Goal: Task Accomplishment & Management: Manage account settings

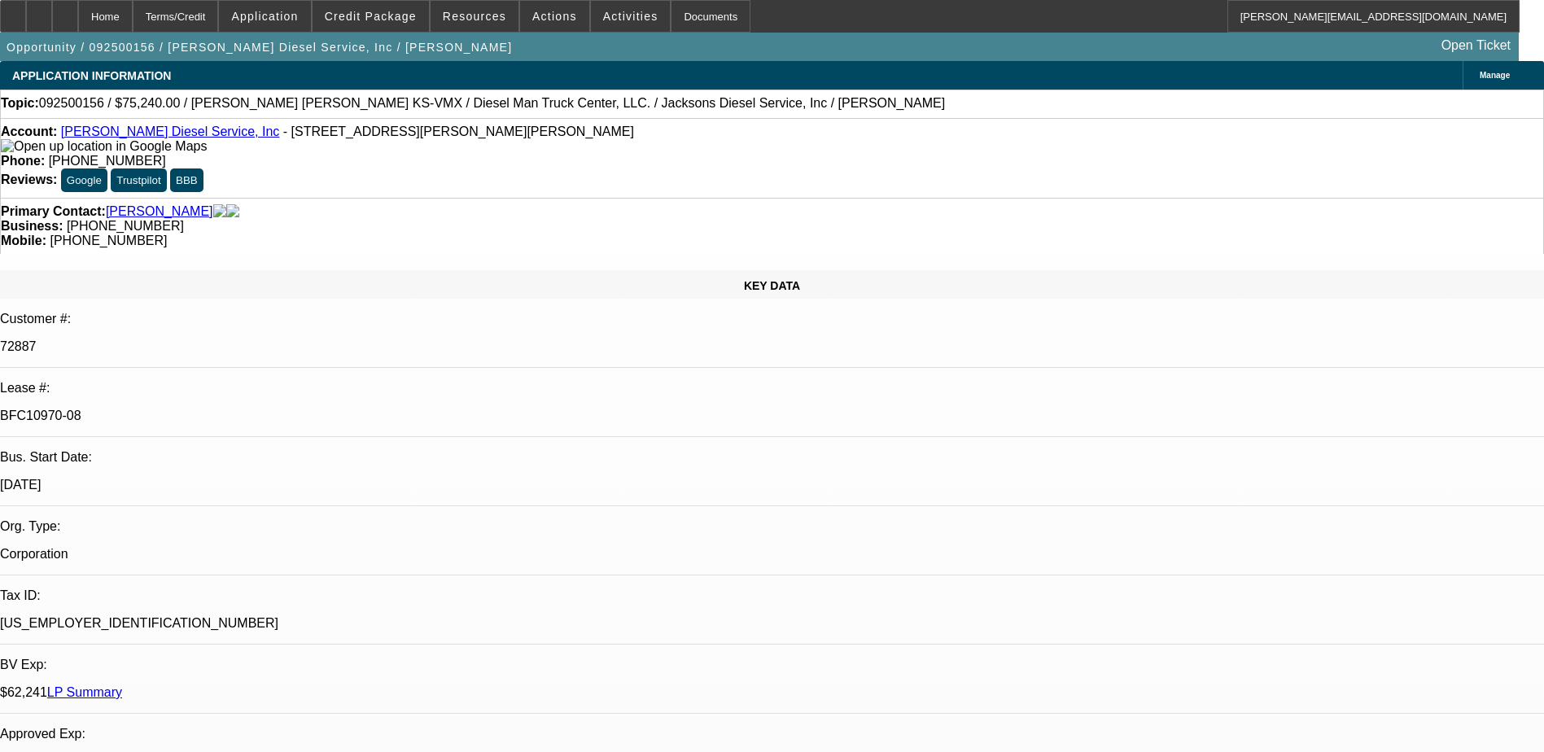
select select "0"
select select "2"
select select "0"
select select "2"
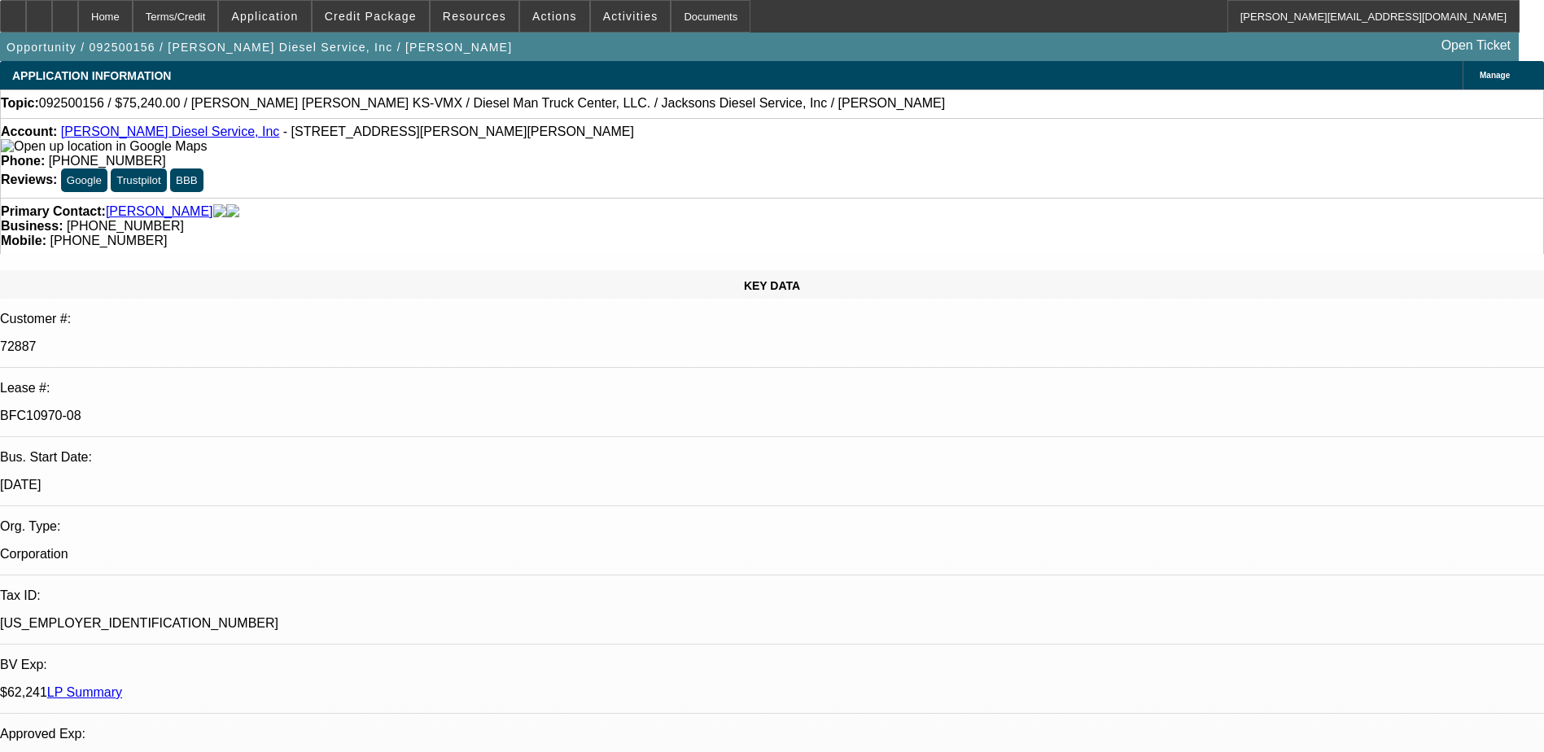
select select "0"
select select "2"
select select "0"
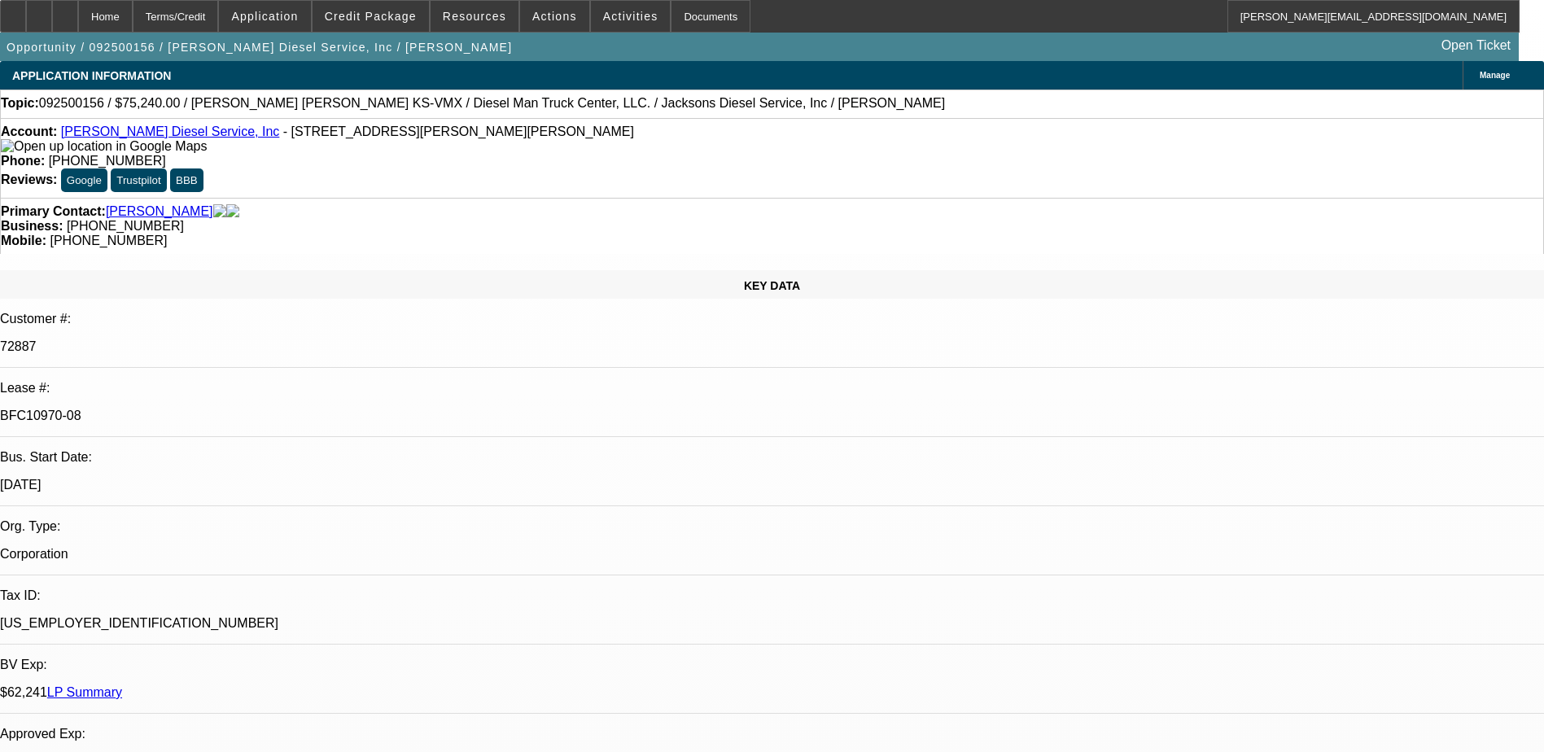
select select "2"
select select "0"
select select "1"
select select "2"
select select "6"
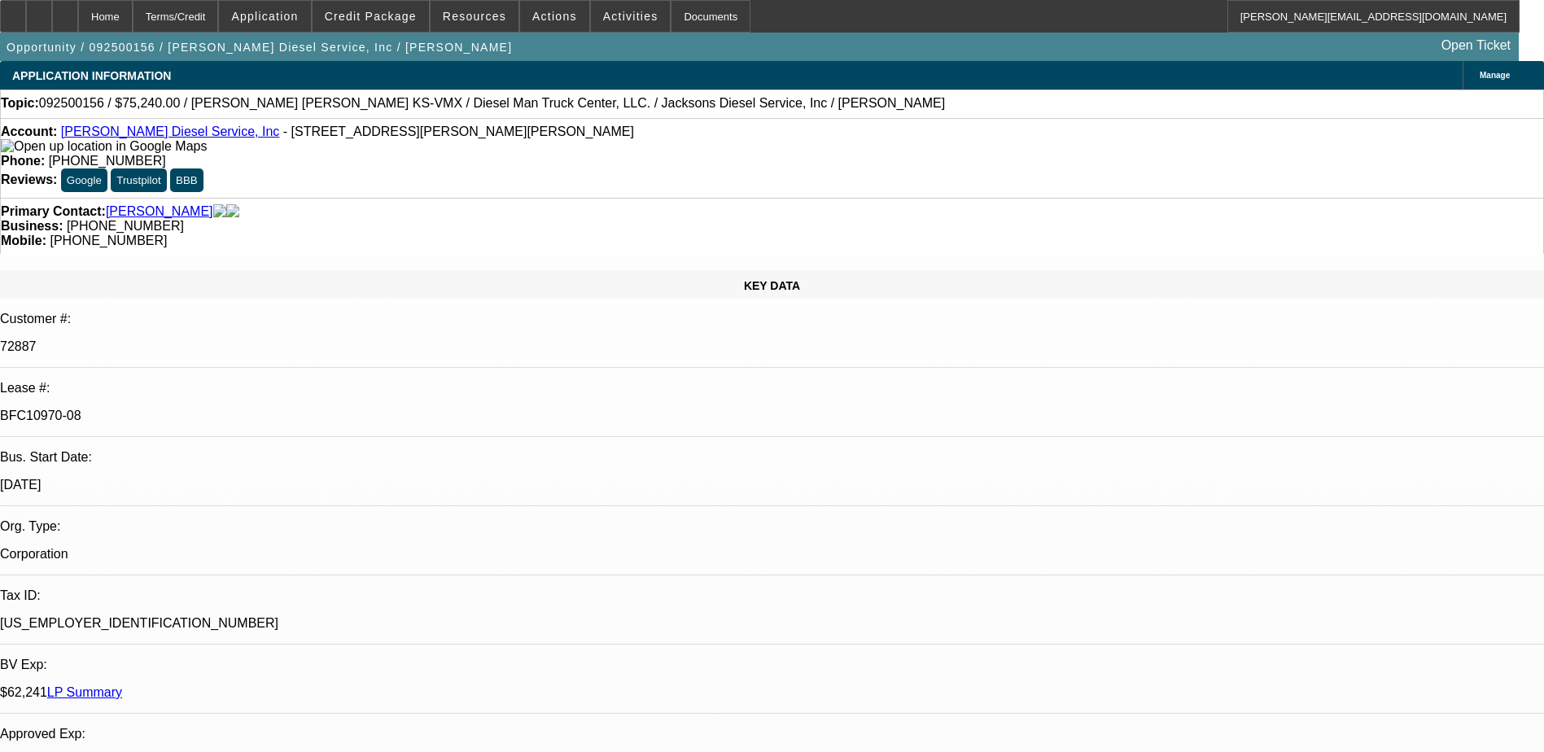
select select "1"
select select "2"
select select "6"
select select "1"
select select "2"
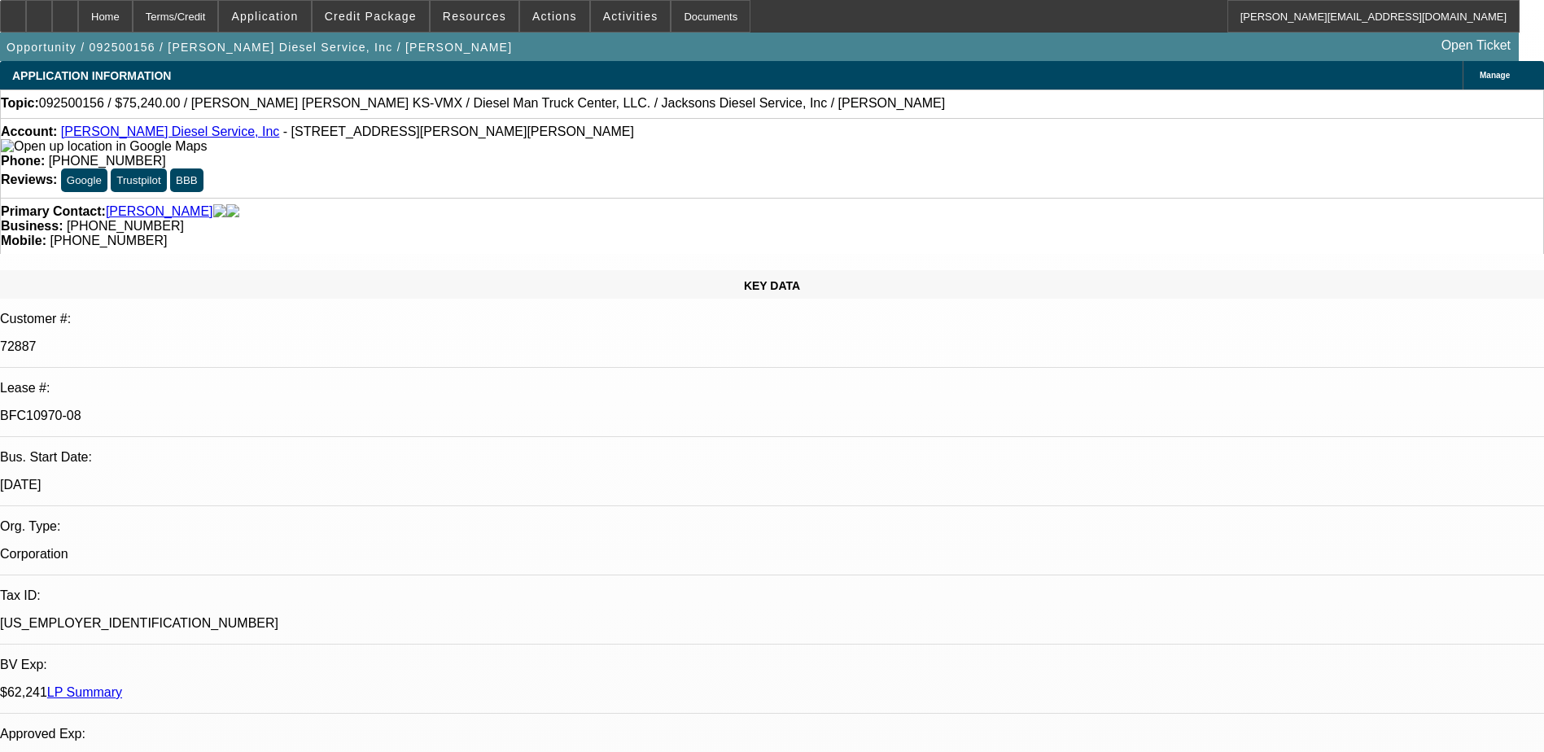
select select "6"
select select "1"
select select "2"
select select "6"
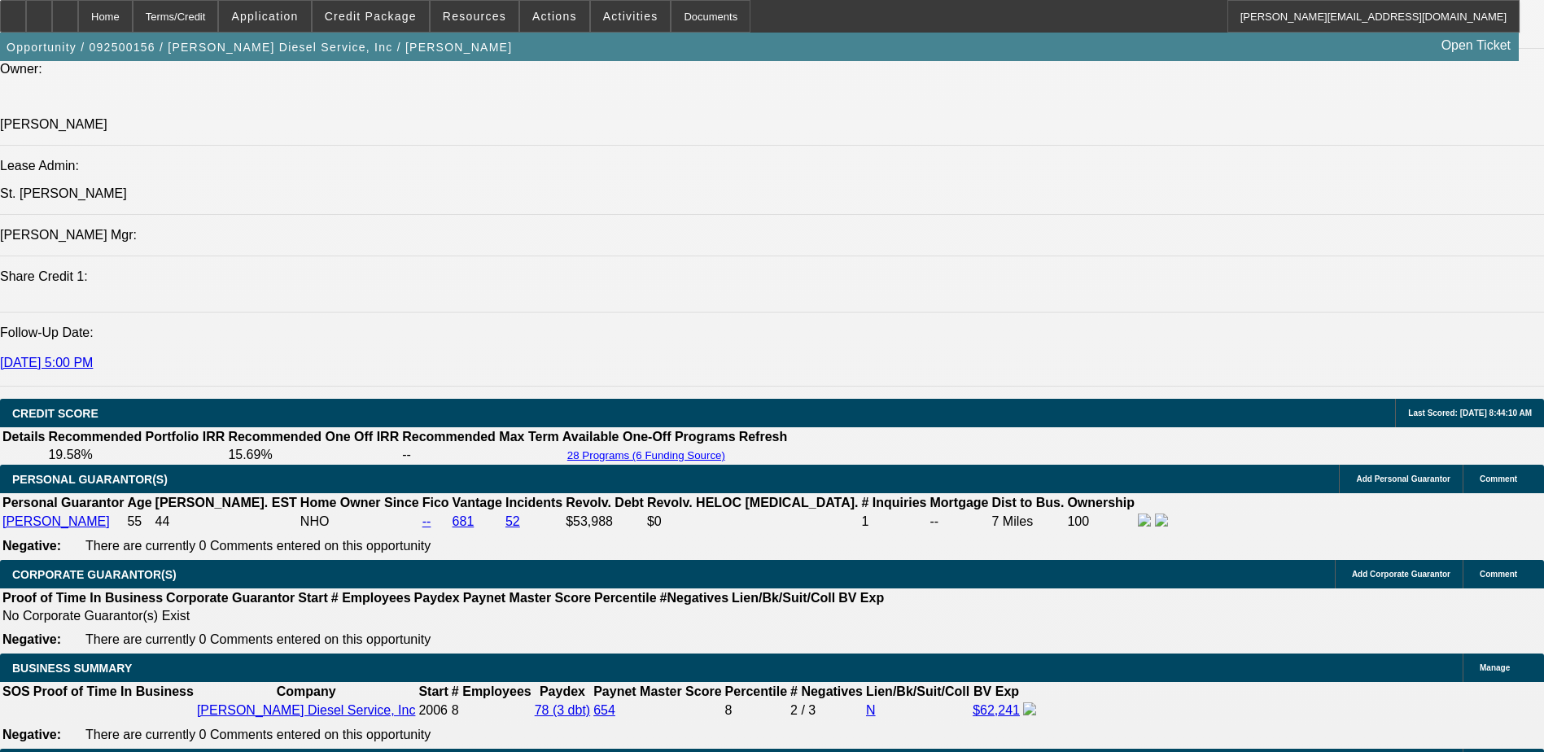
scroll to position [2022, 0]
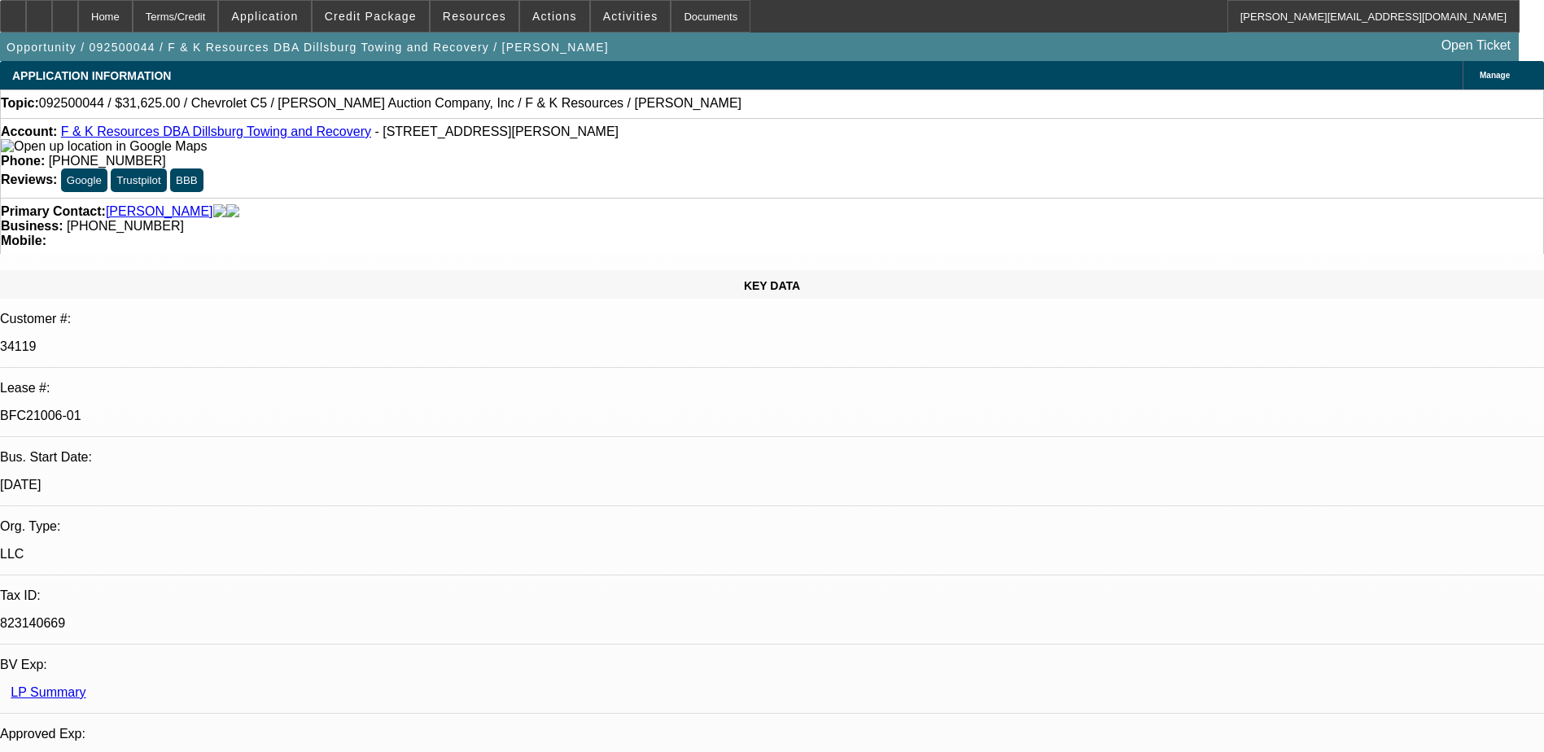
select select "0"
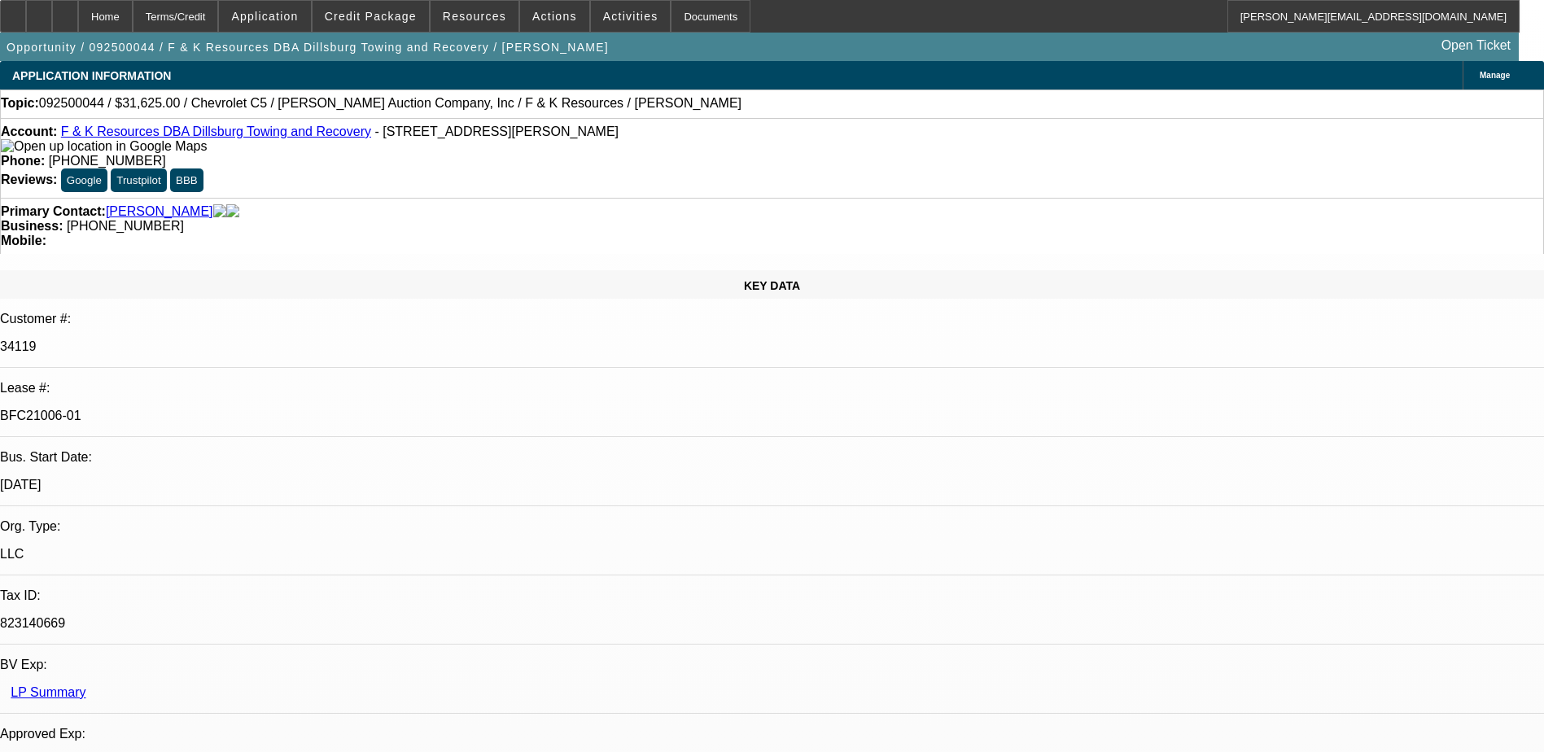
select select "0"
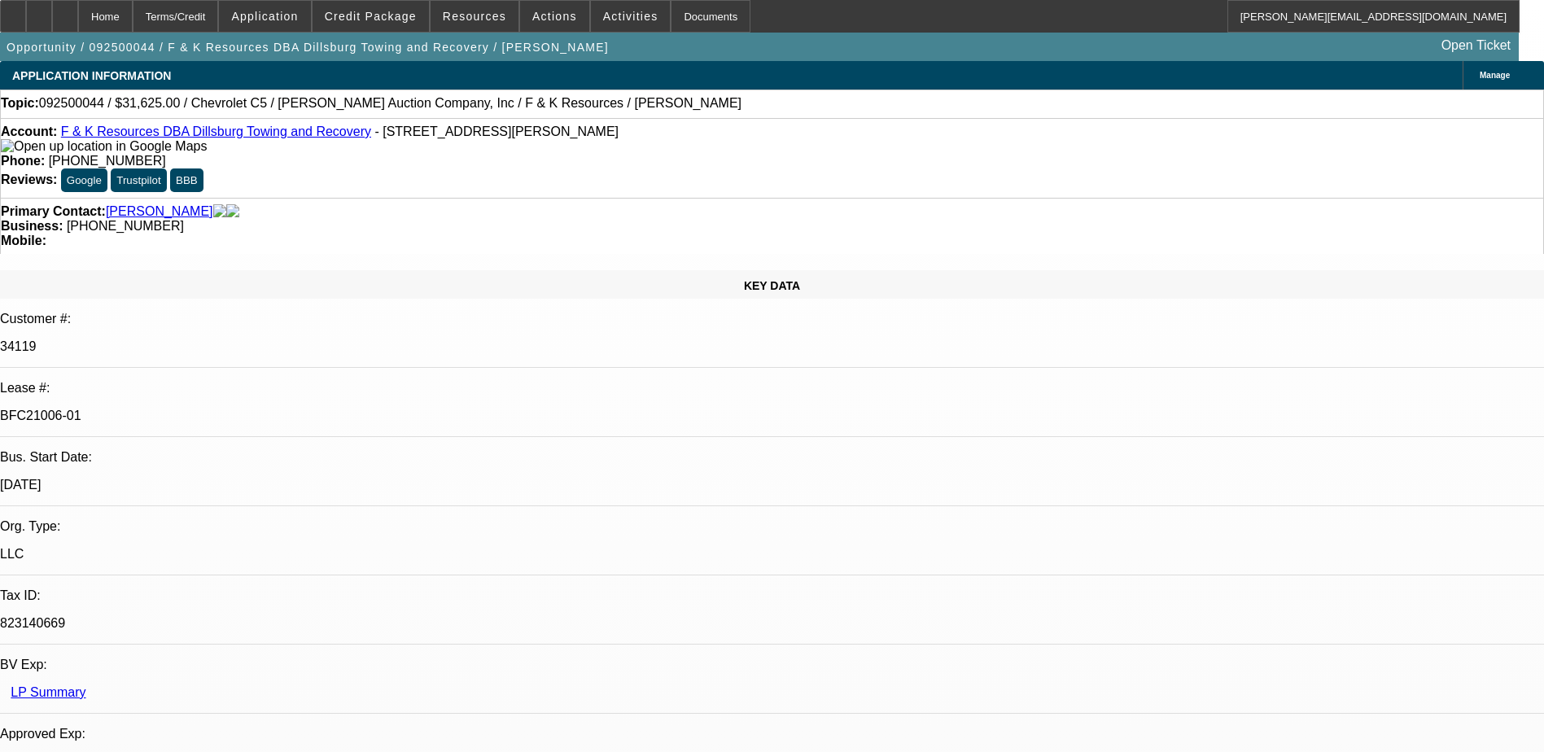
select select "0"
select select "1"
select select "6"
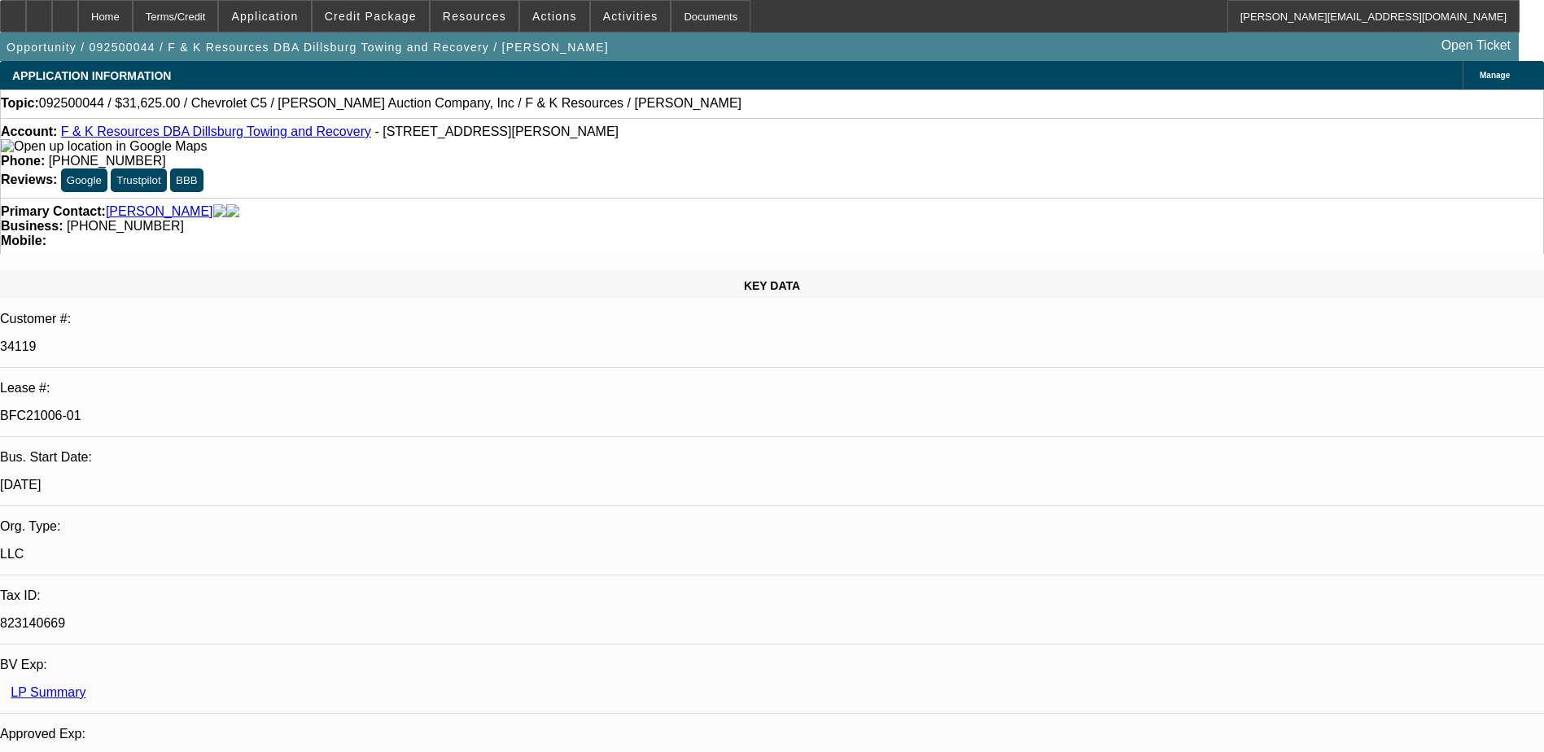
select select "1"
select select "6"
select select "1"
select select "3"
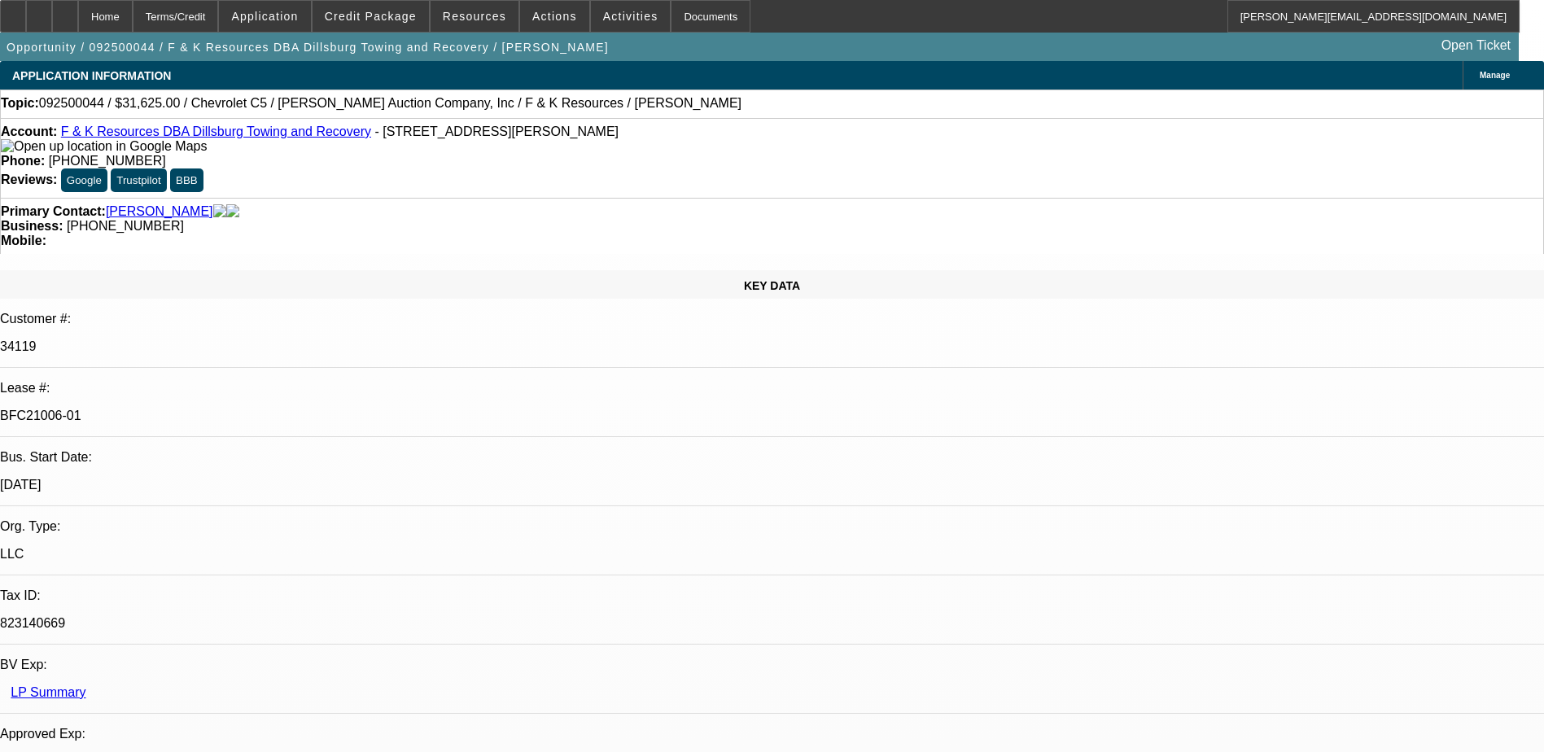
select select "6"
select select "1"
select select "6"
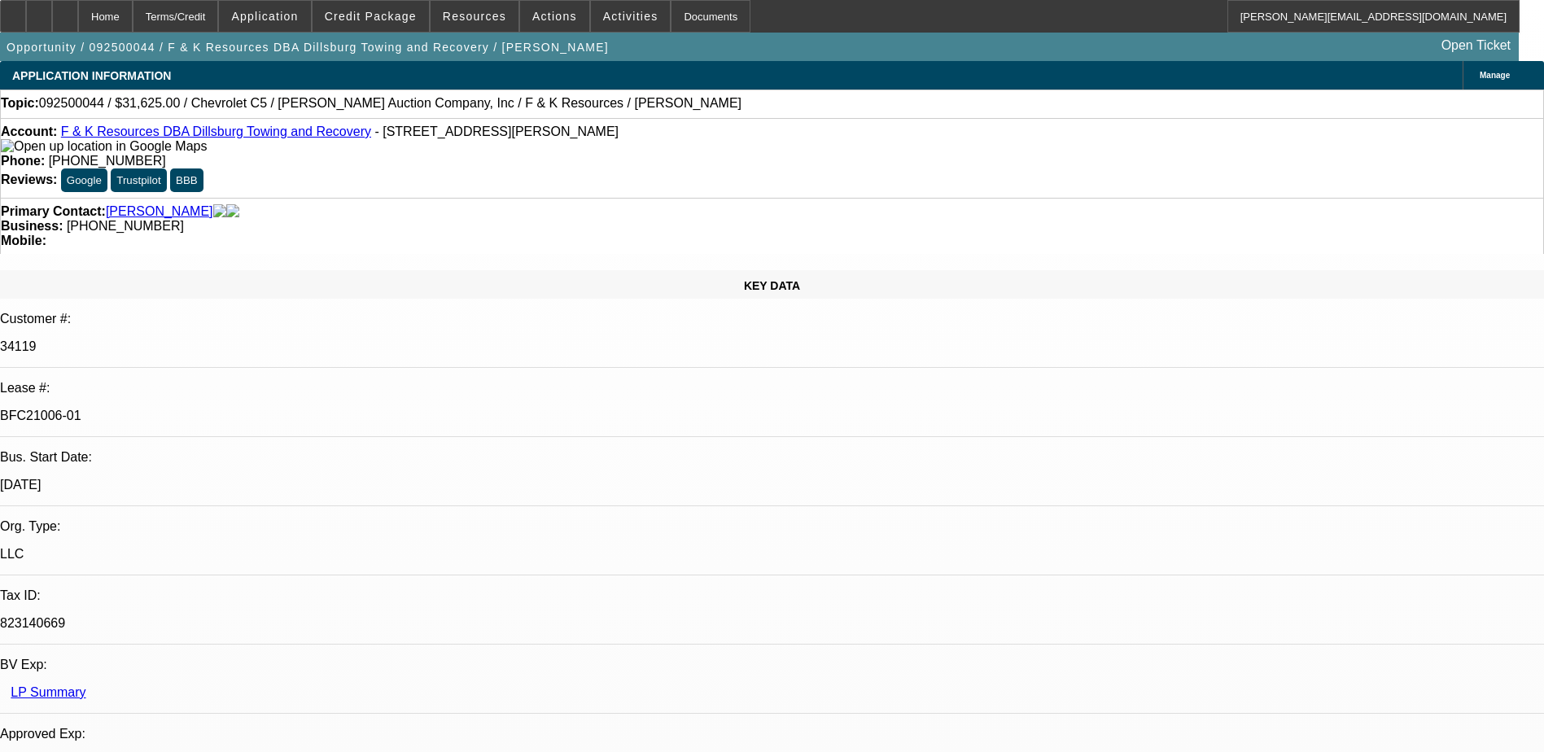
scroll to position [3810, 0]
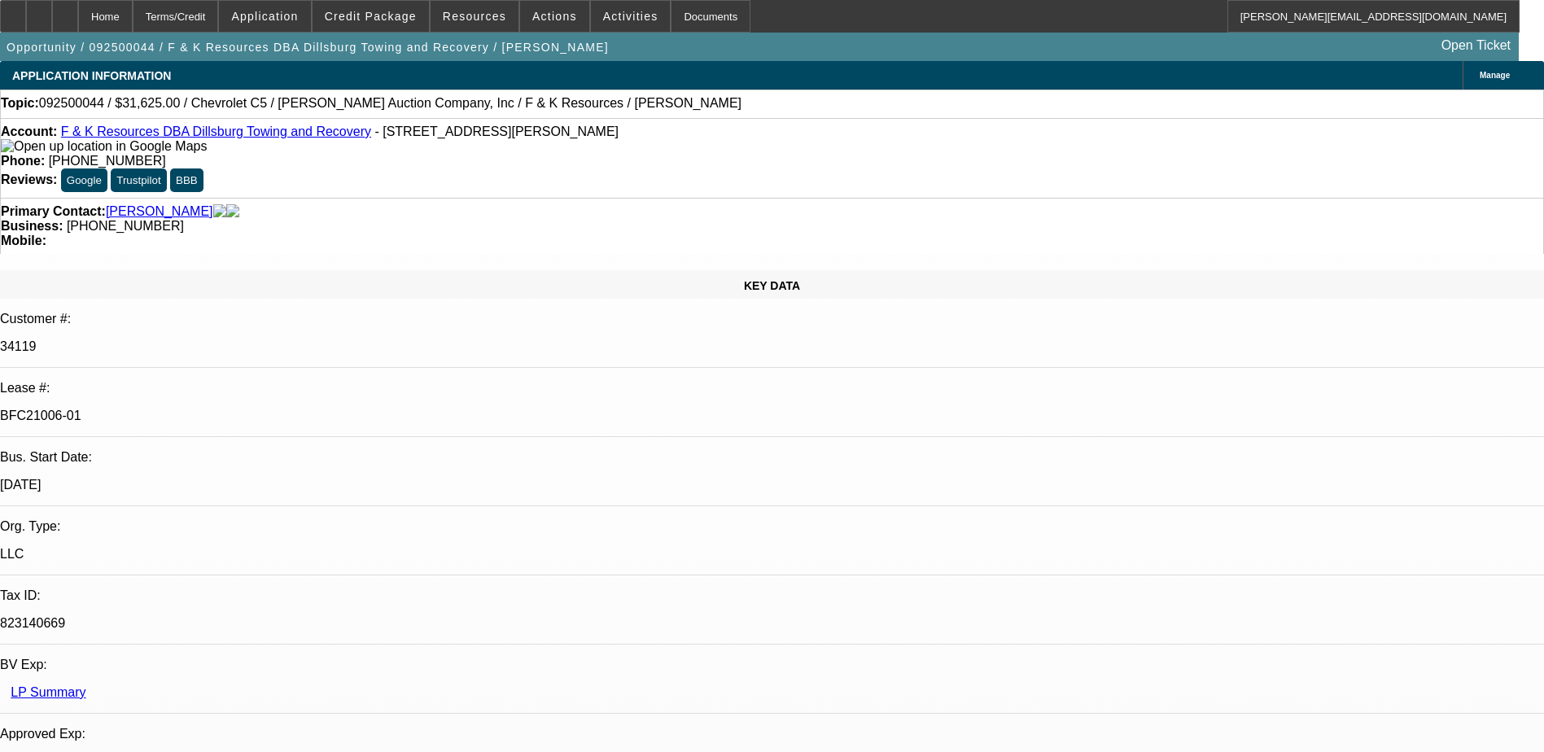
scroll to position [3403, 0]
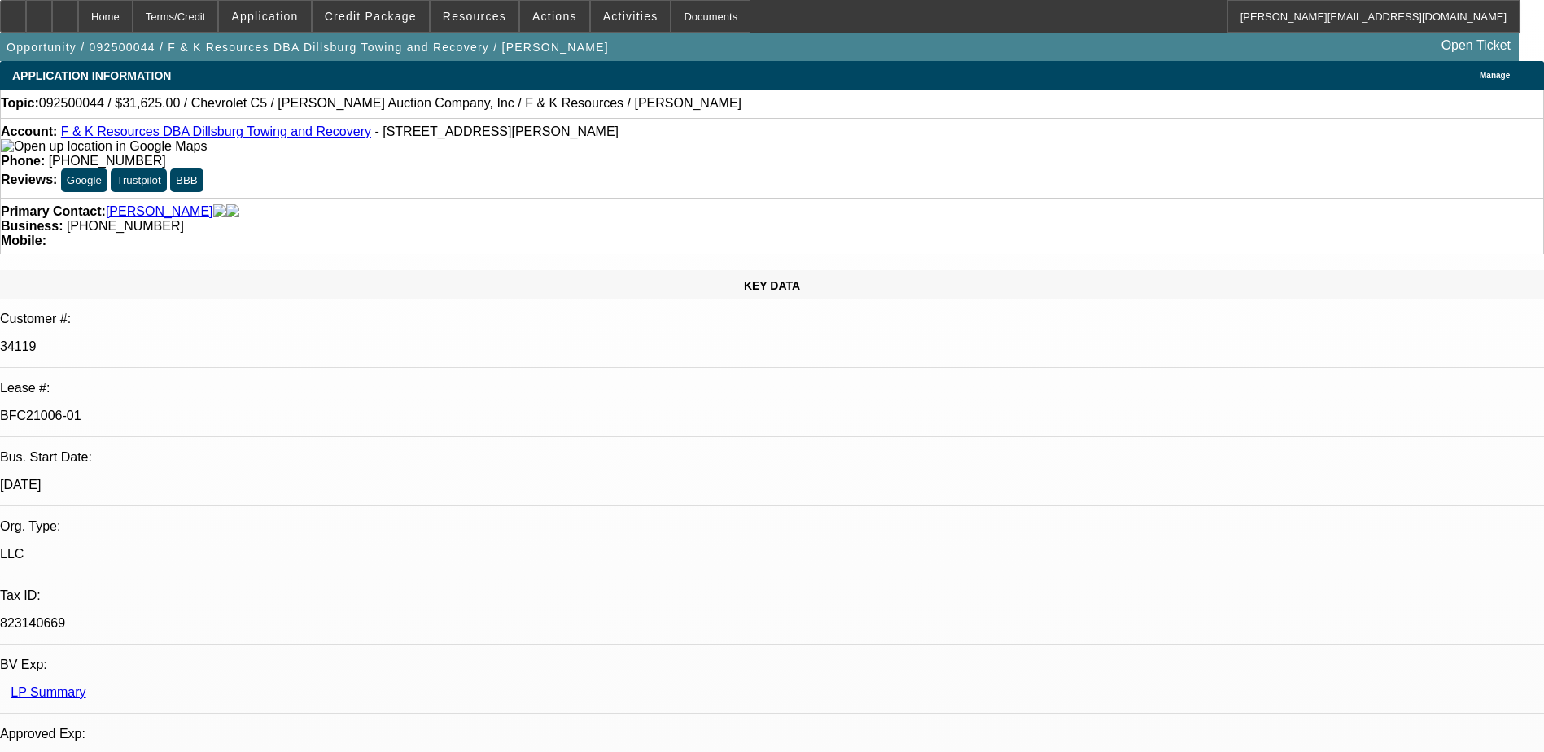
scroll to position [3159, 0]
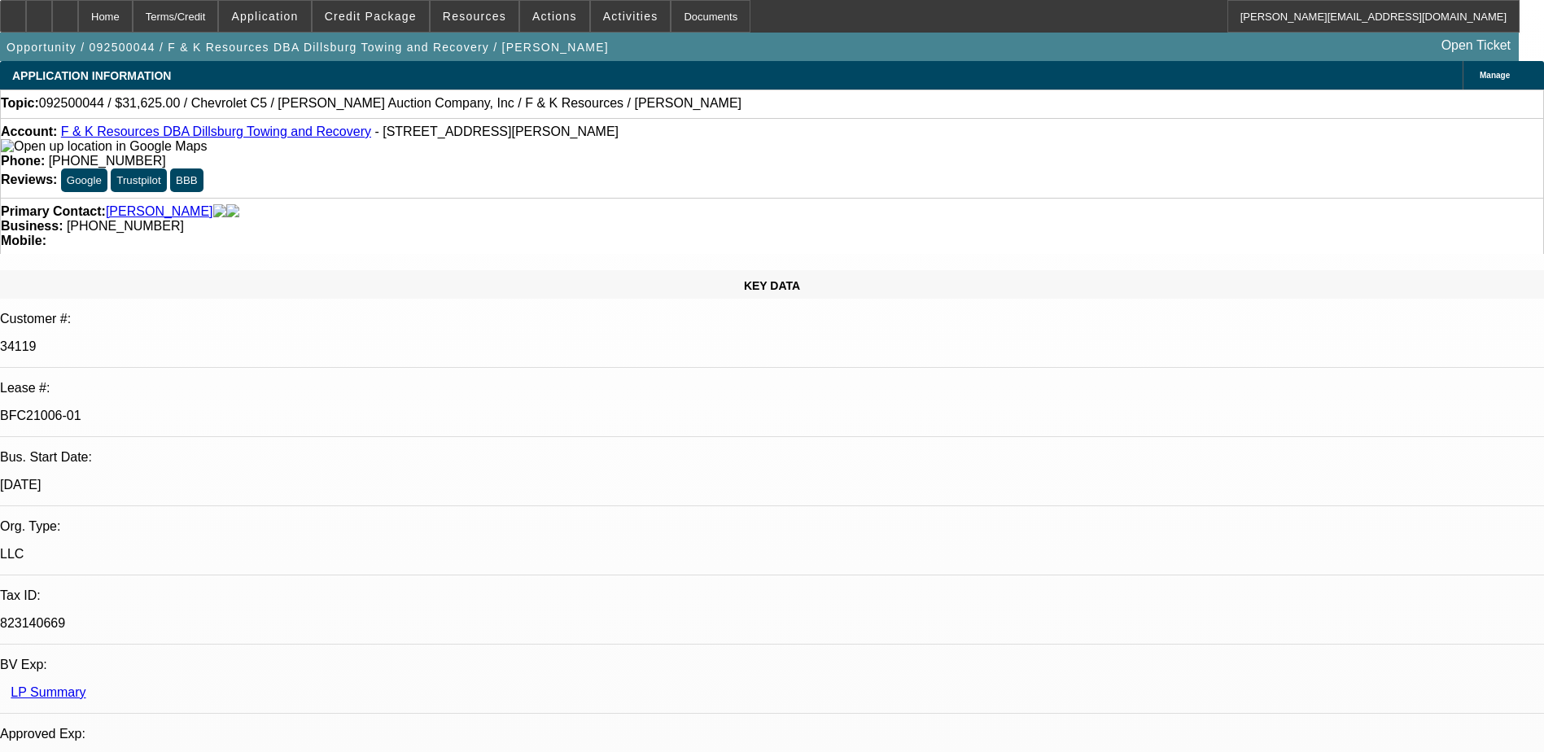
scroll to position [2182, 0]
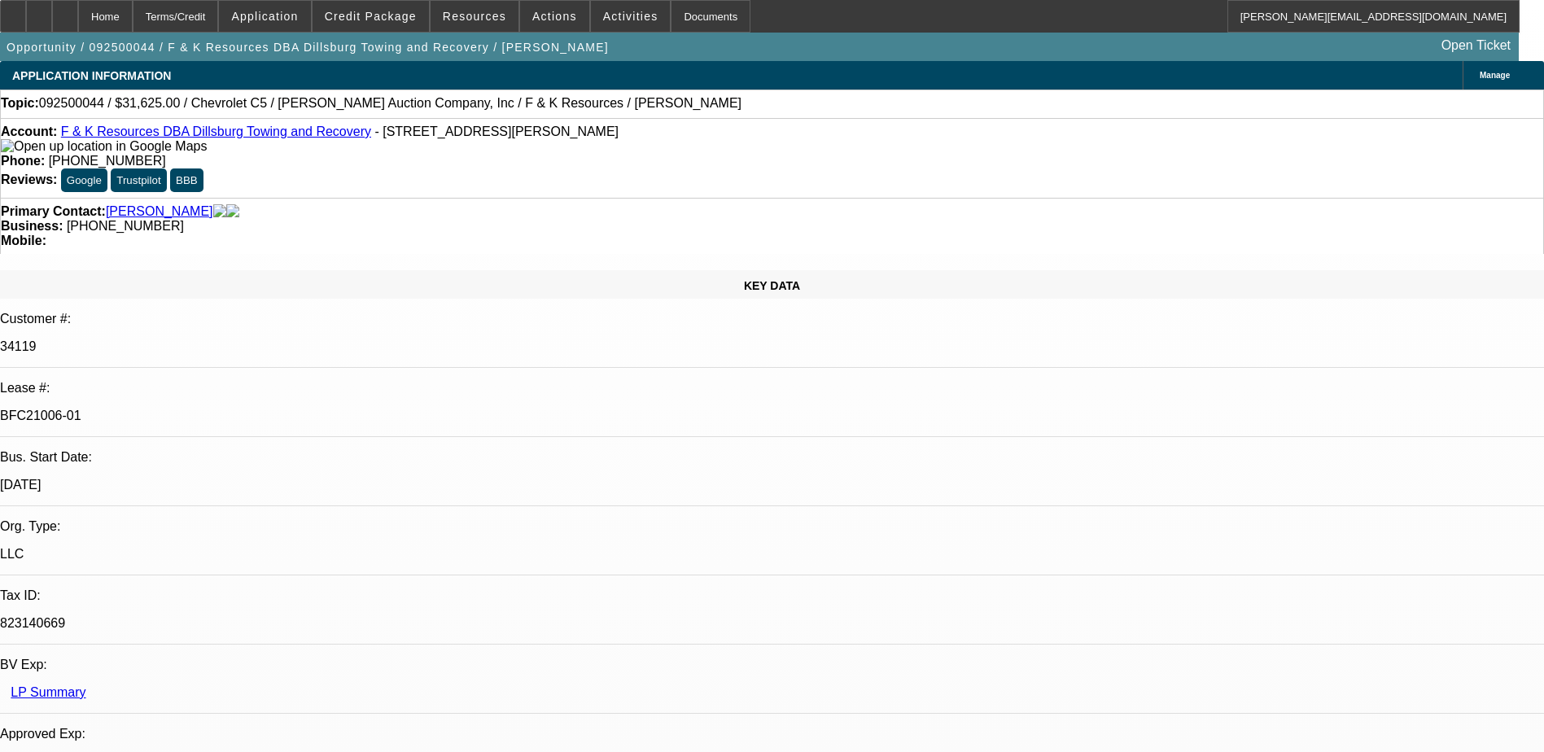
scroll to position [2101, 0]
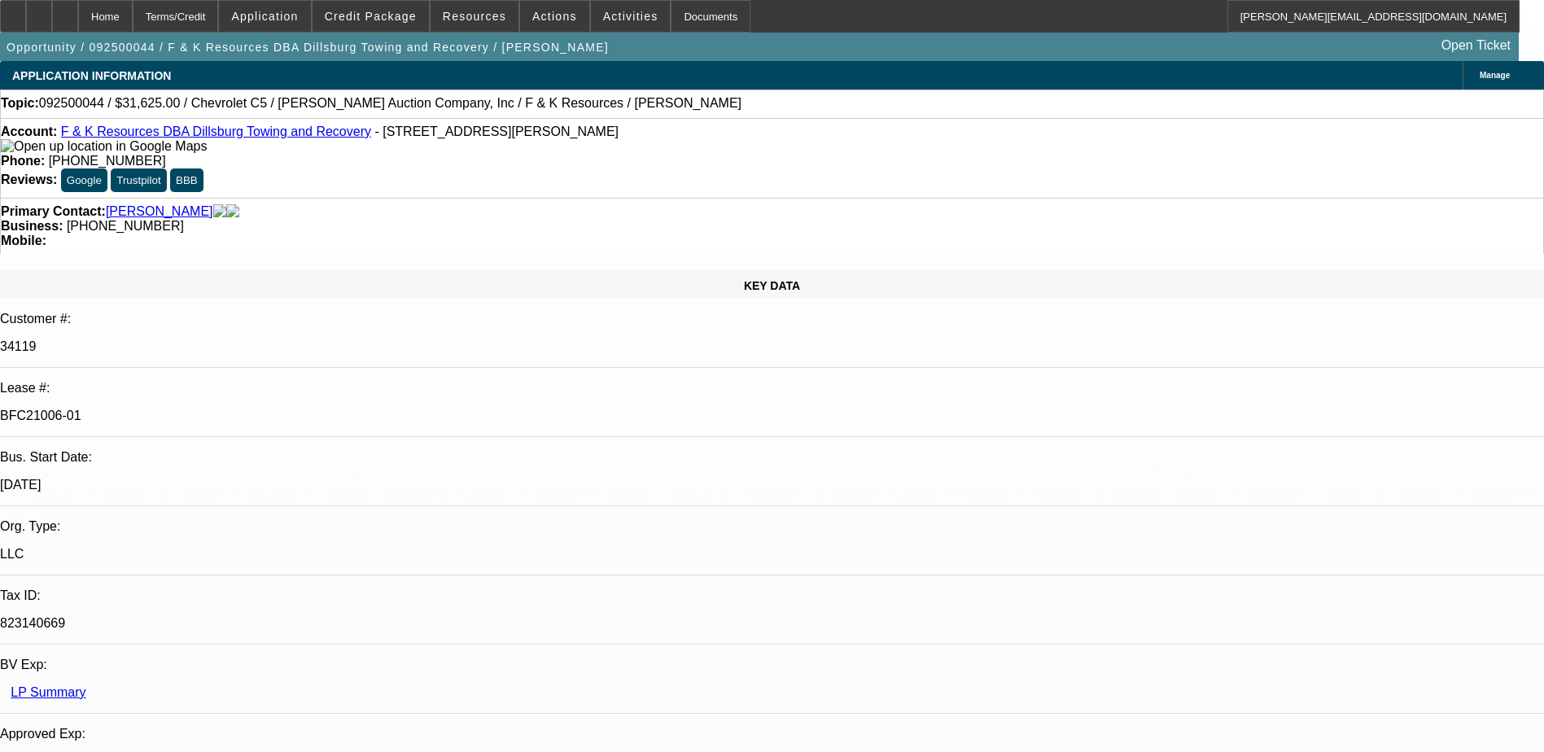
scroll to position [1776, 0]
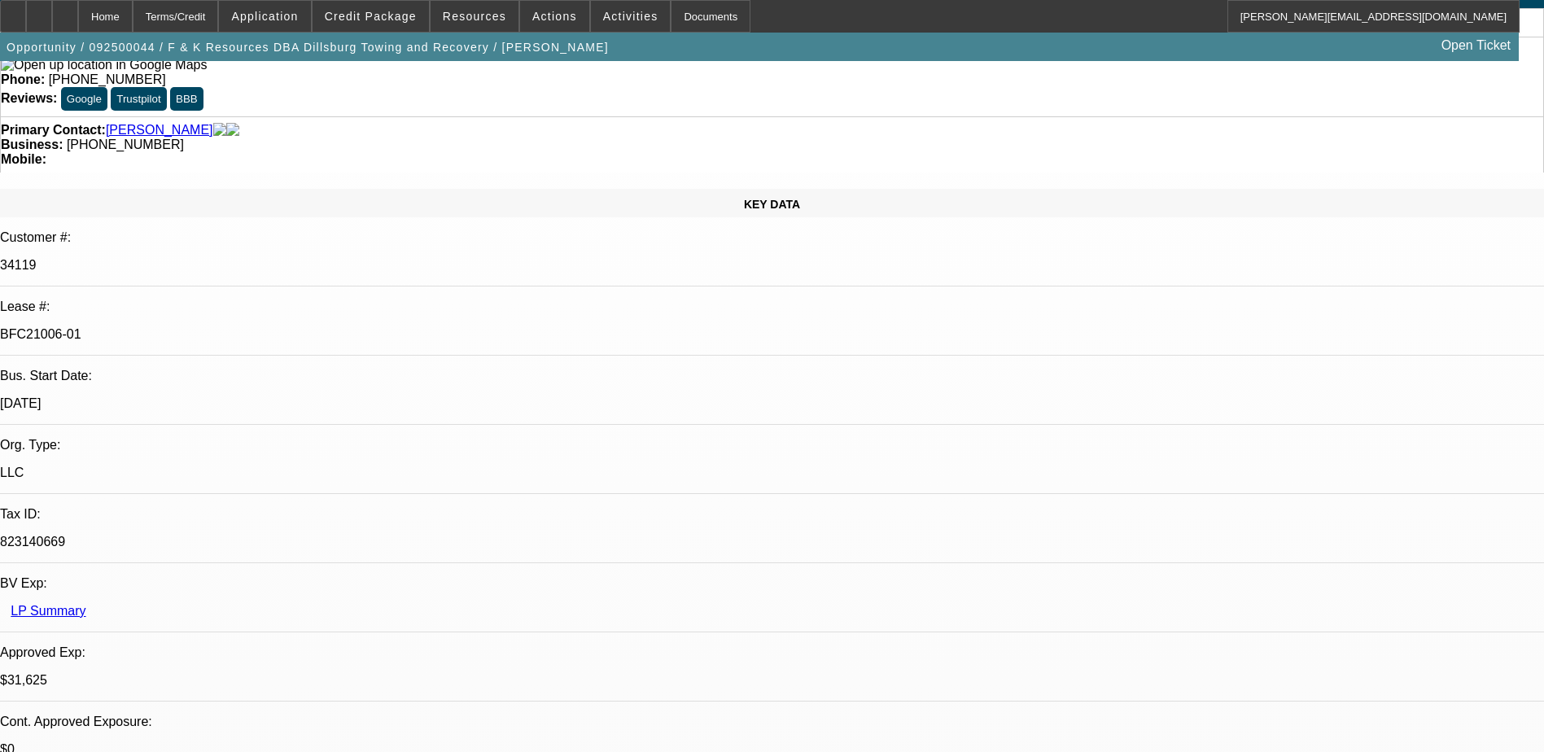
scroll to position [0, 0]
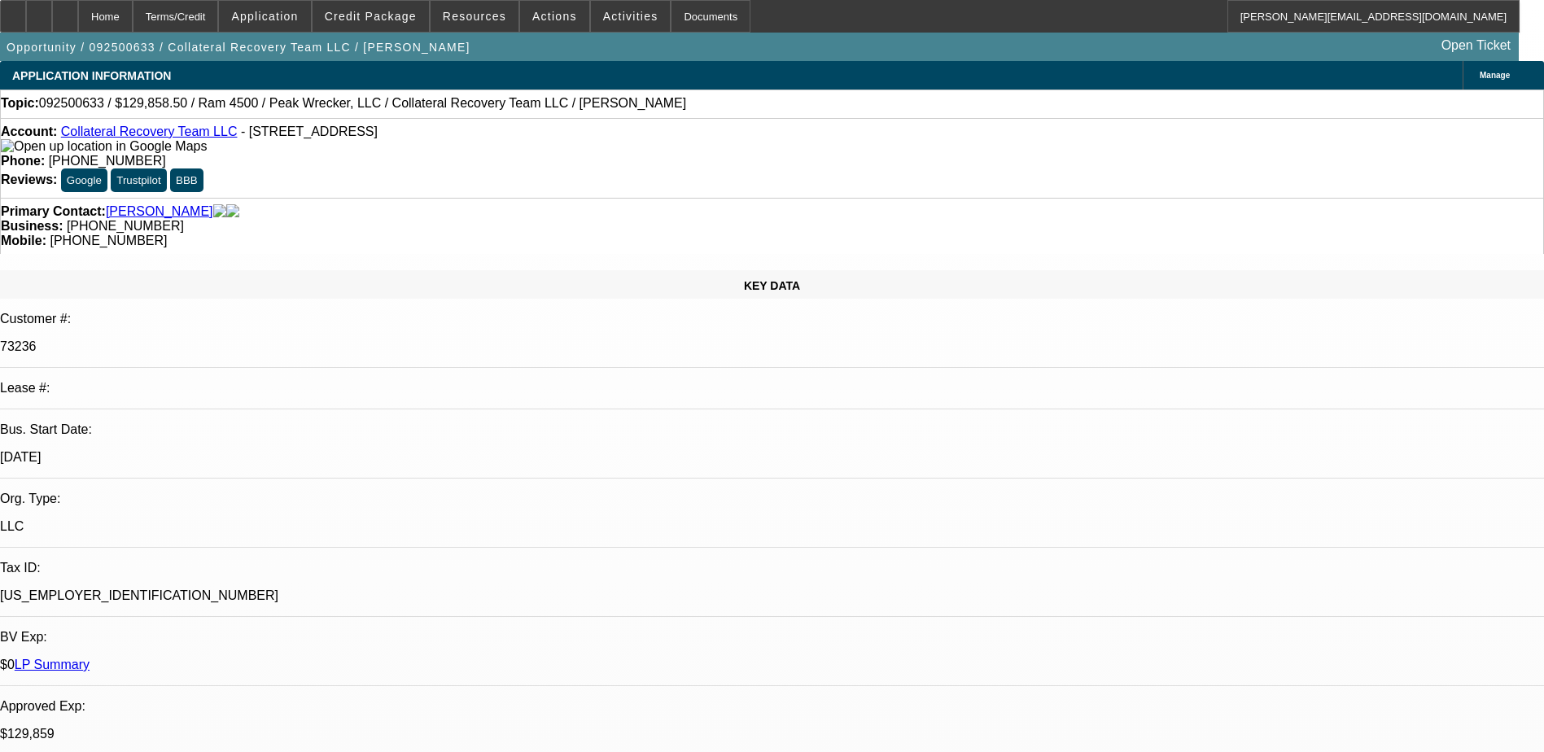
select select "0"
select select "0.15"
select select "0"
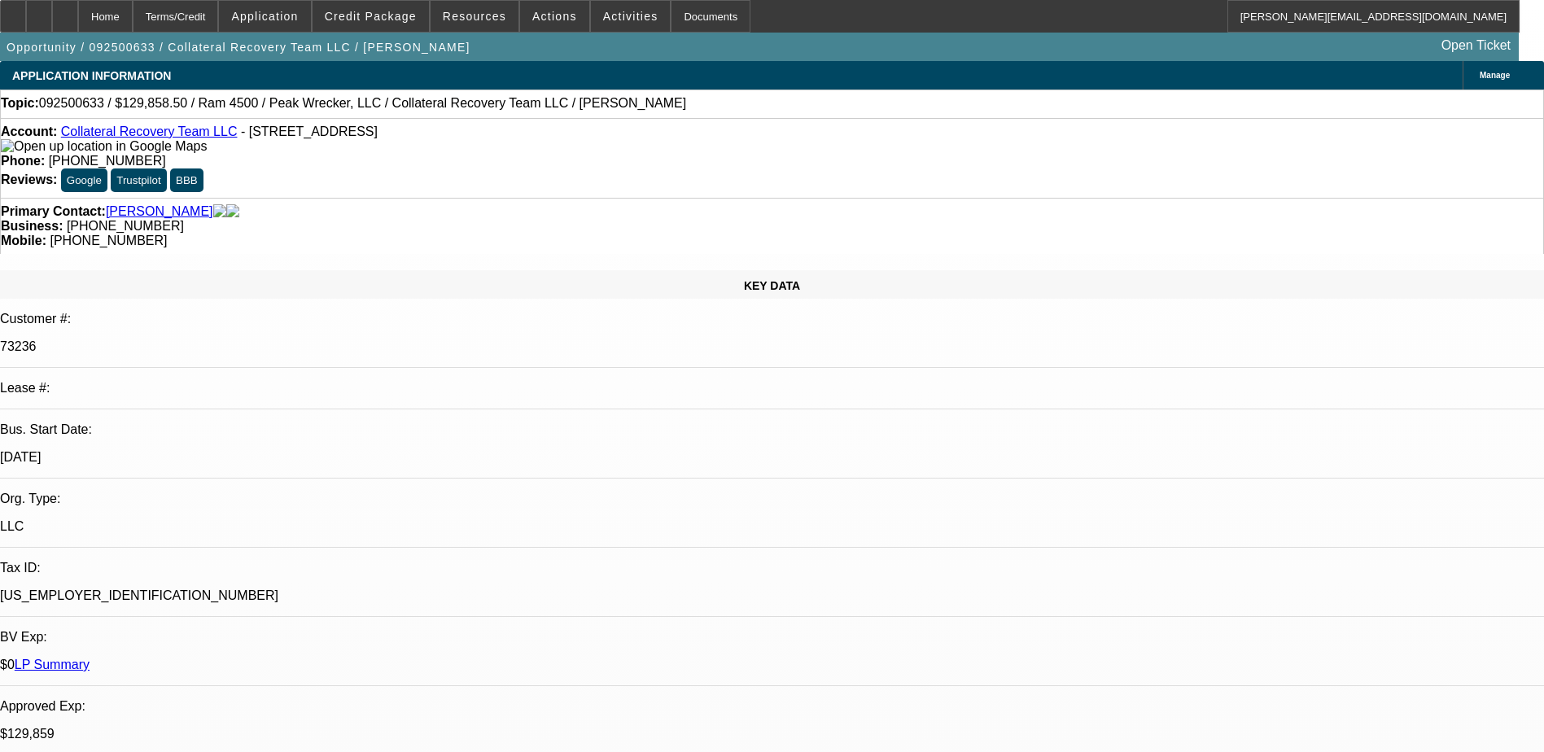
select select "0"
select select "0.15"
select select "0"
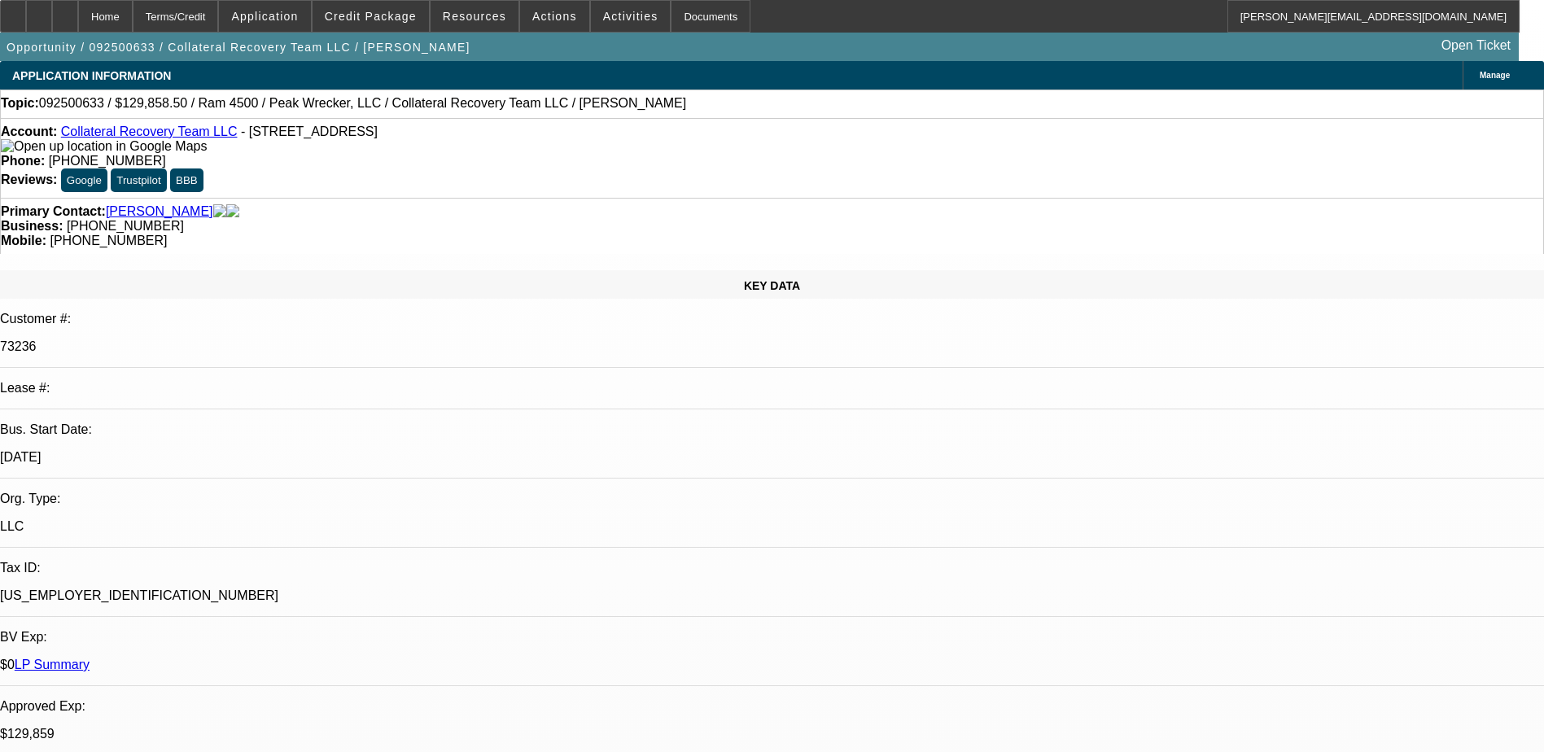
select select "2"
select select "0"
select select "1"
select select "3"
select select "6"
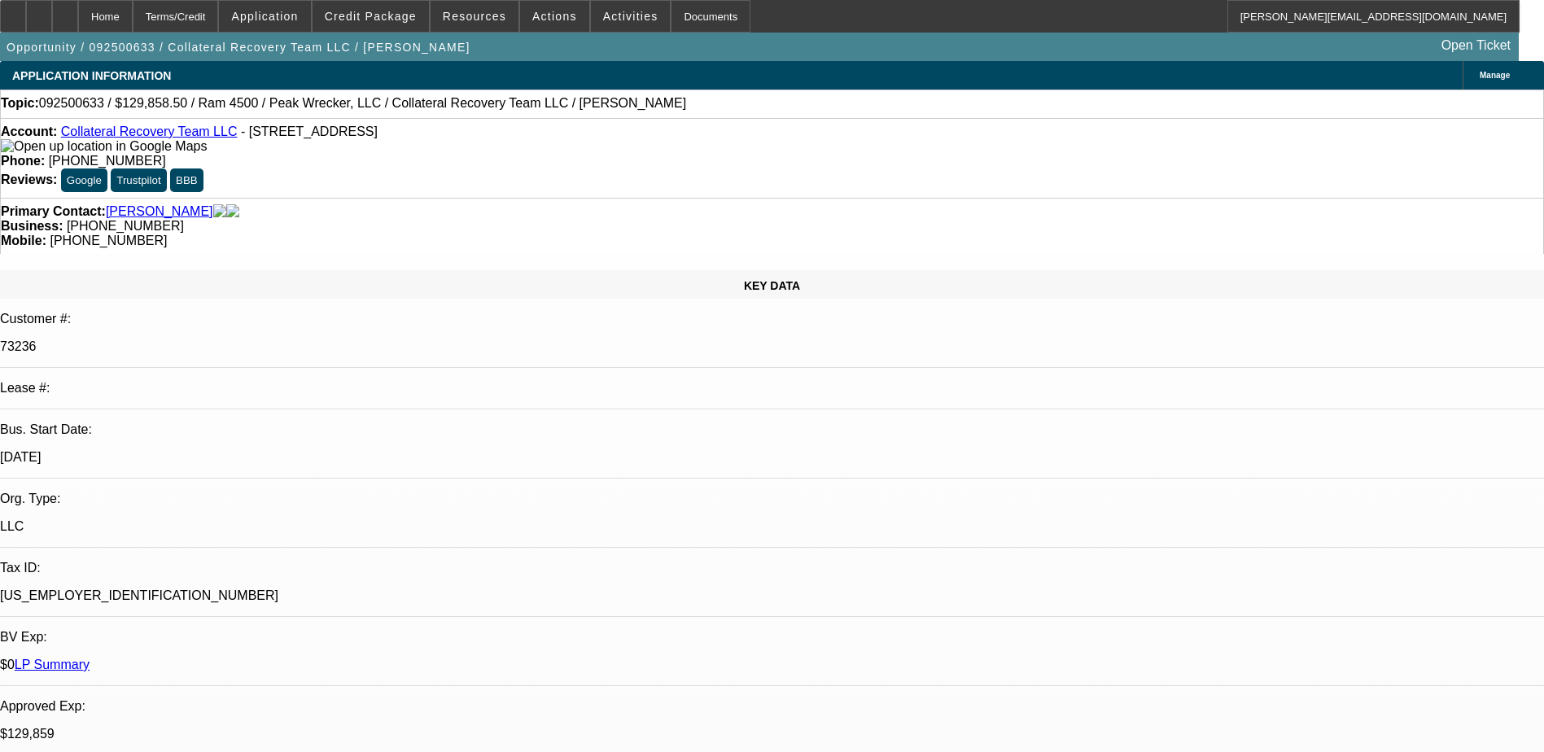
select select "1"
select select "3"
select select "6"
select select "1"
select select "3"
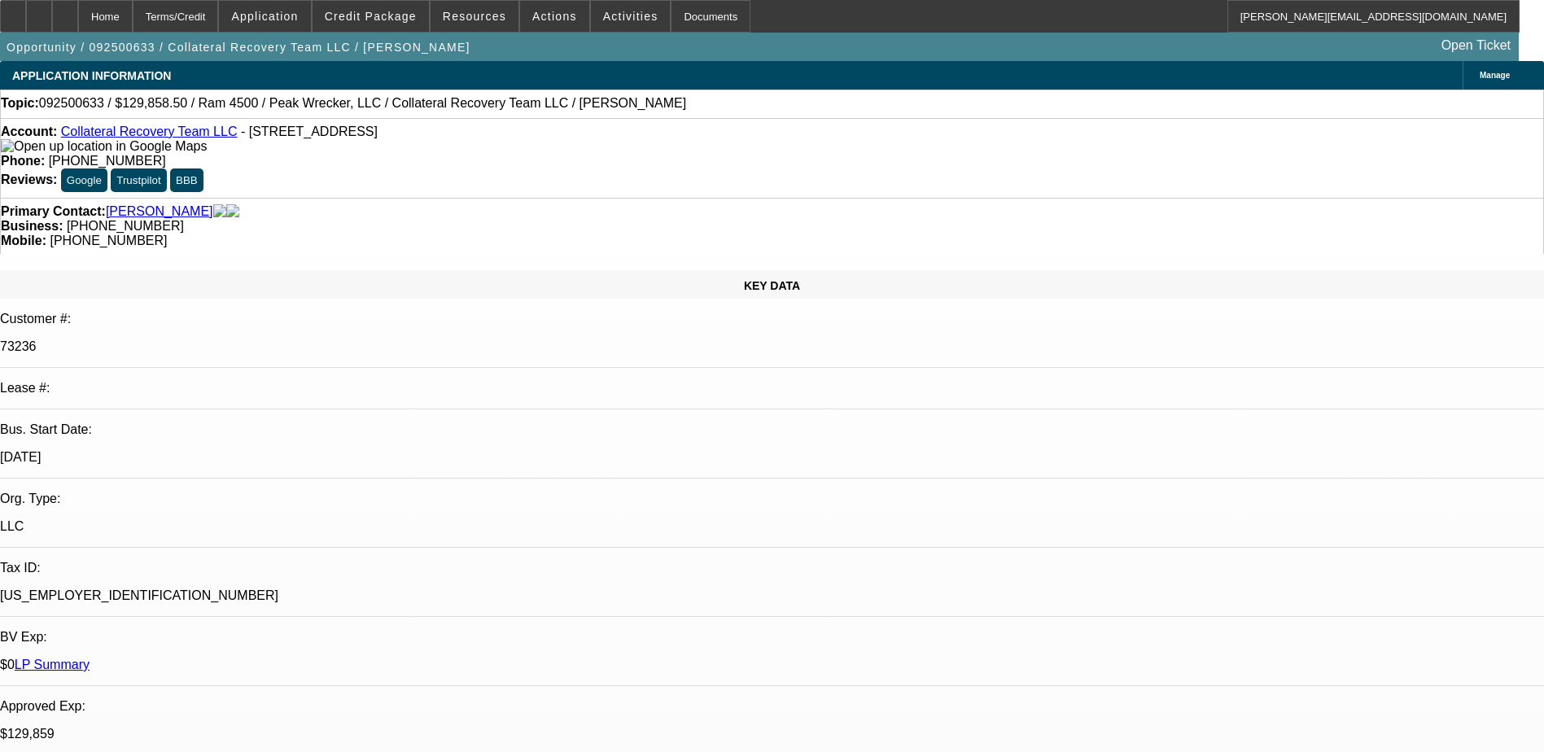
select select "6"
select select "1"
select select "2"
select select "6"
click at [78, 13] on div at bounding box center [65, 16] width 26 height 33
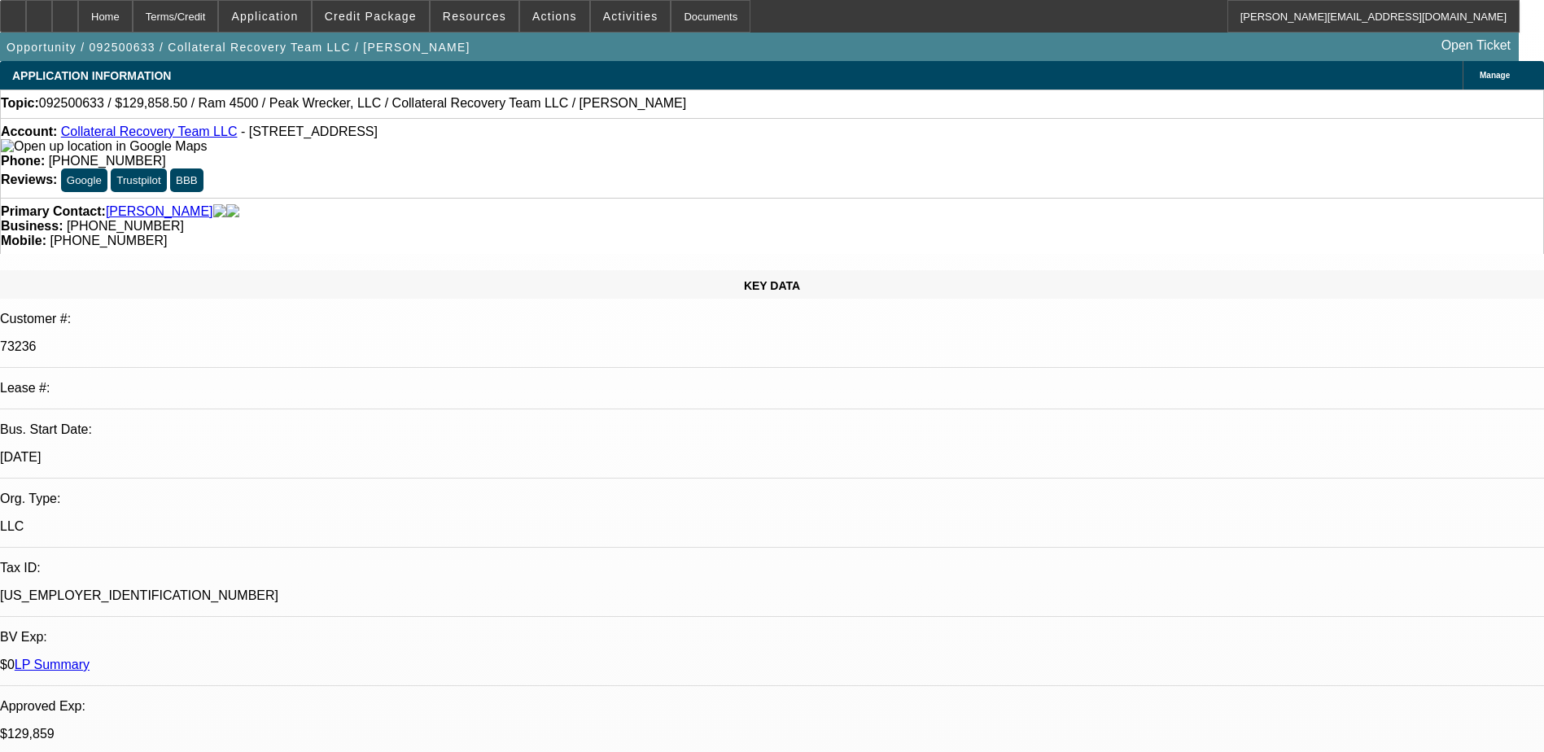
select select "0"
select select "0.15"
select select "0"
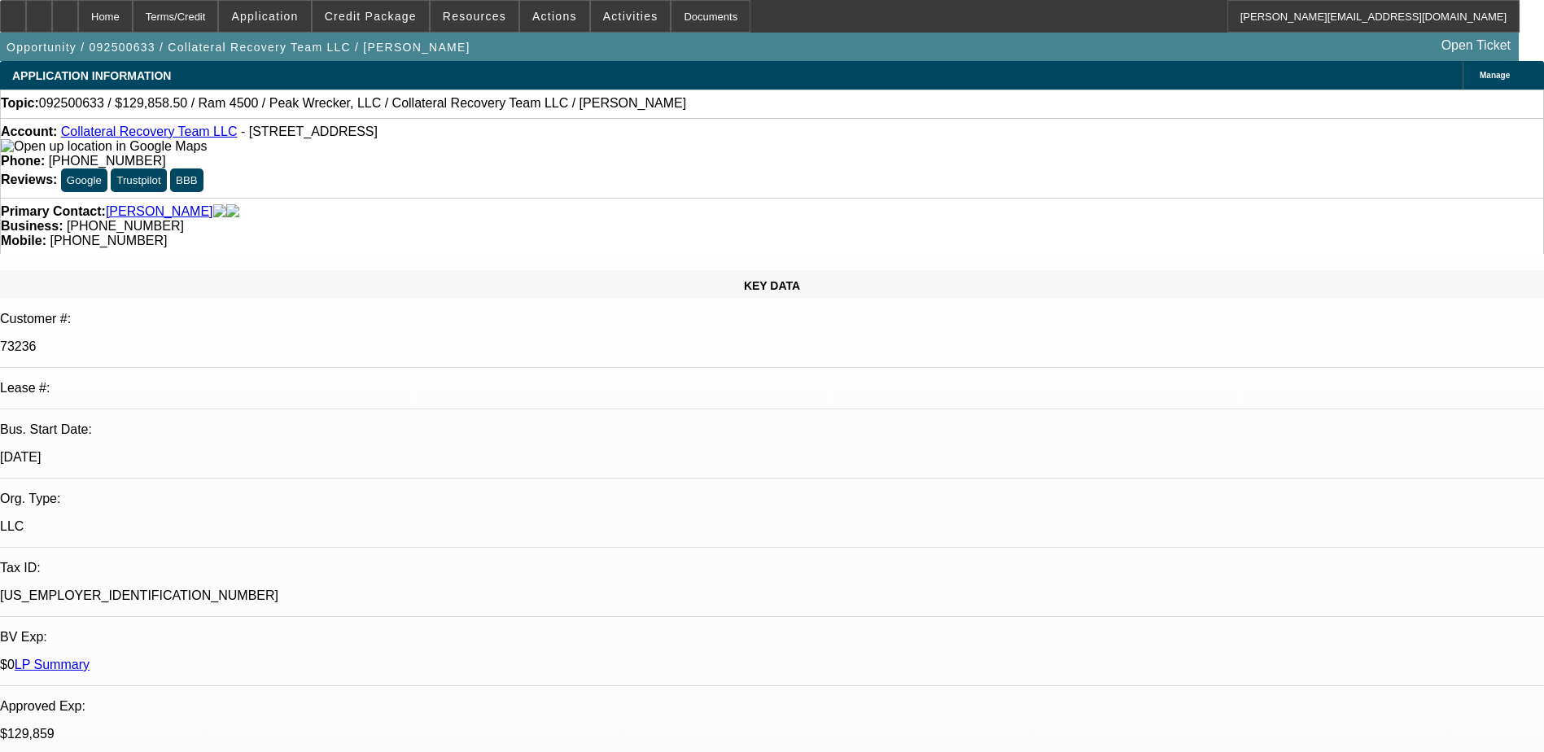
select select "0"
select select "0.15"
select select "0"
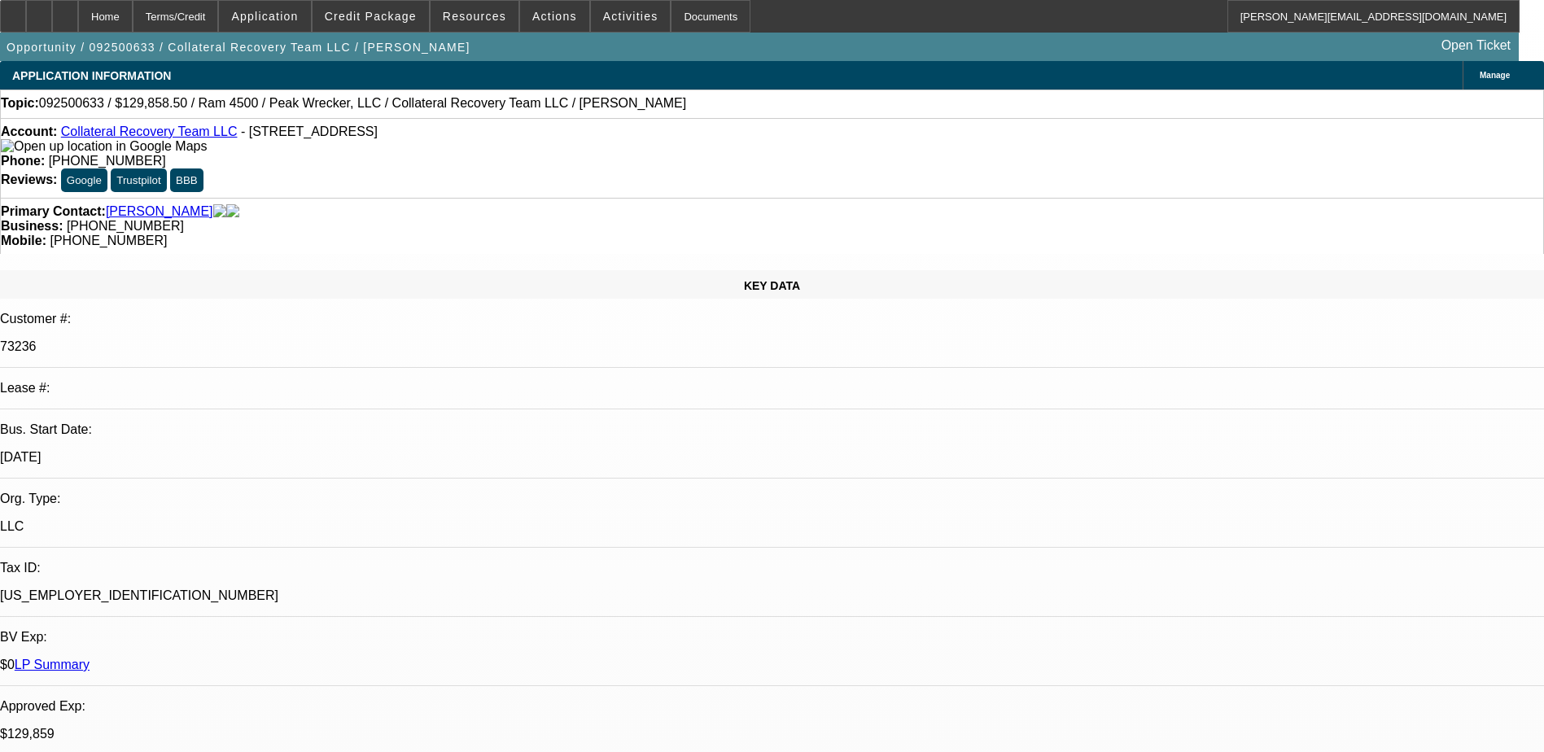
select select "2"
select select "0"
select select "1"
select select "3"
select select "6"
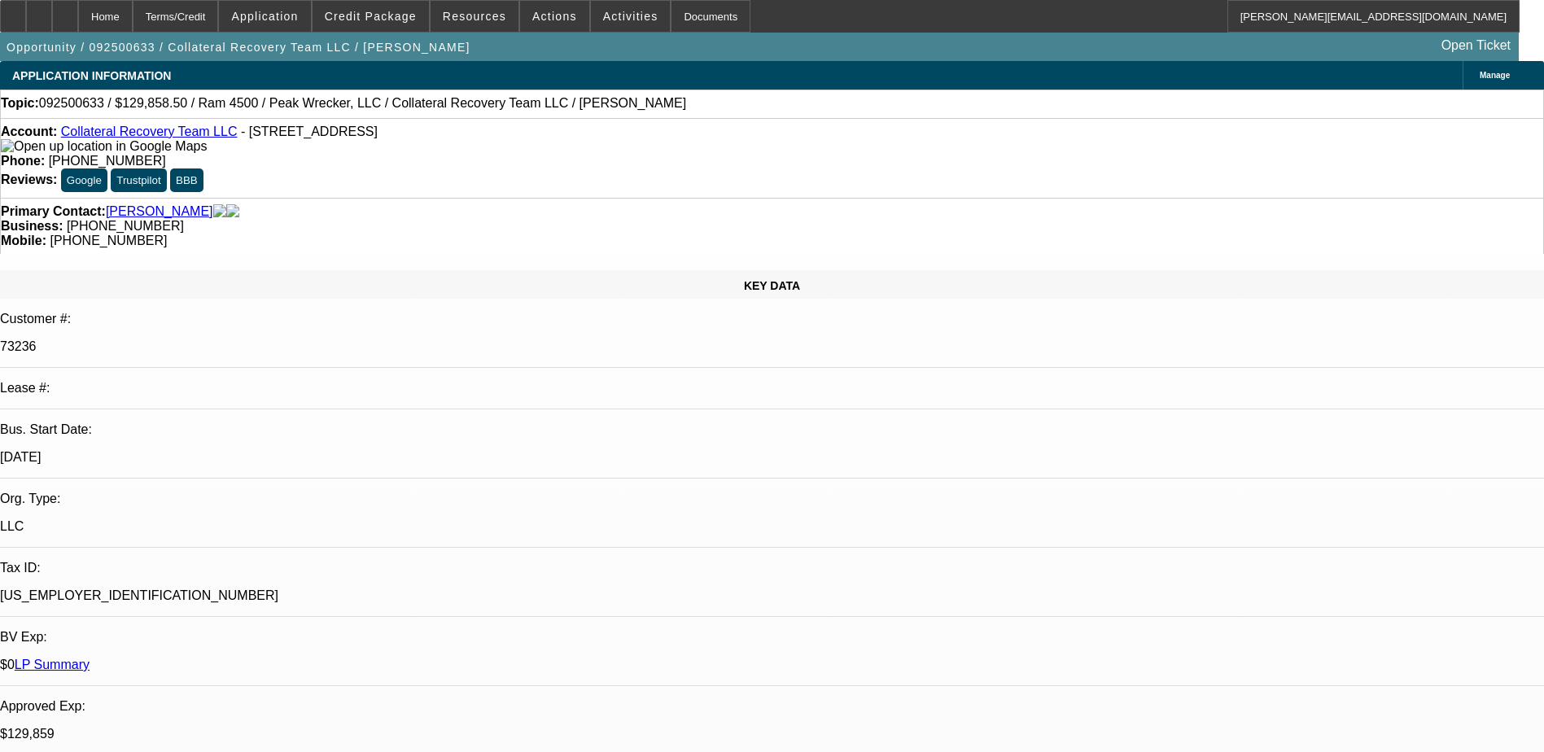
select select "1"
select select "3"
select select "6"
select select "1"
select select "3"
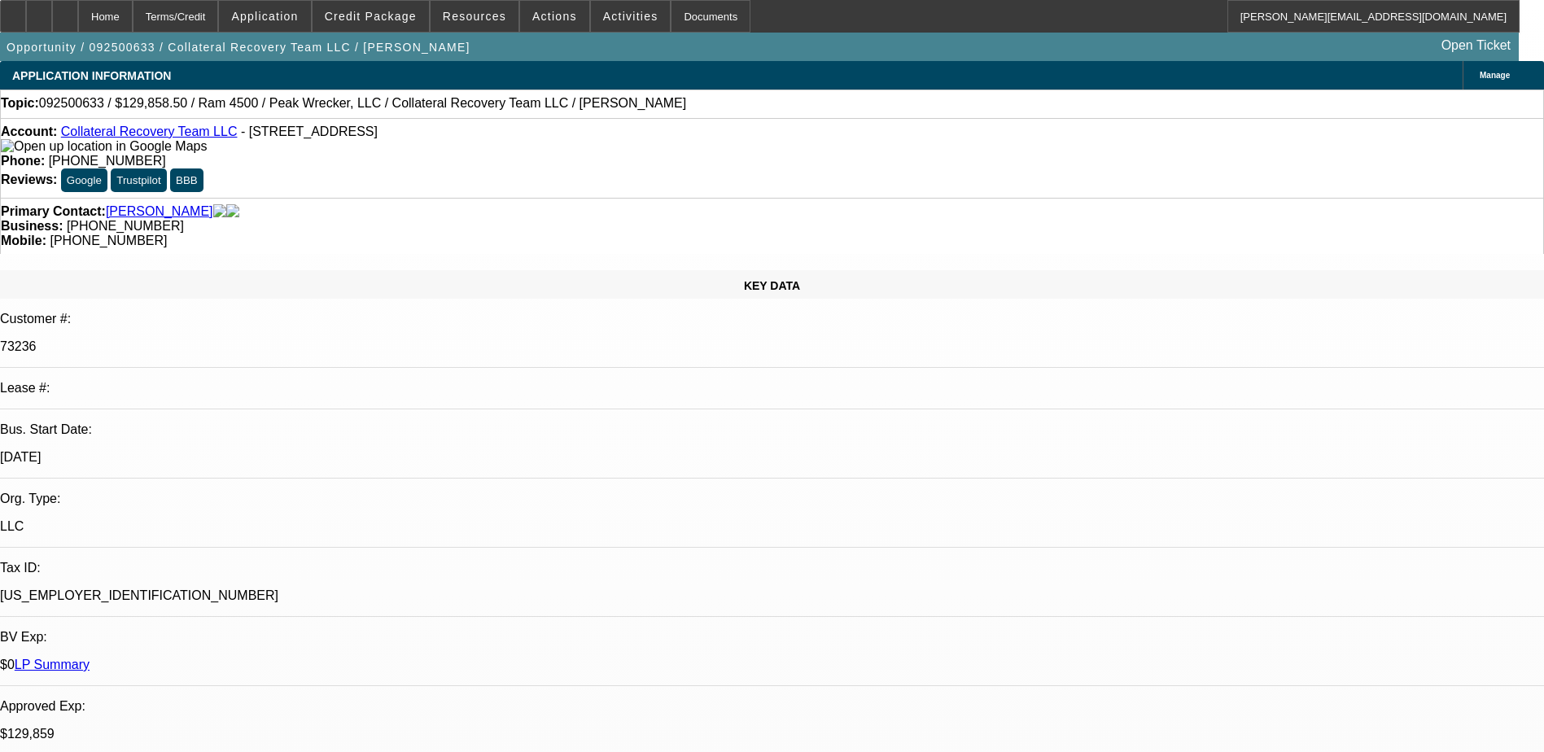
select select "6"
select select "1"
select select "2"
select select "6"
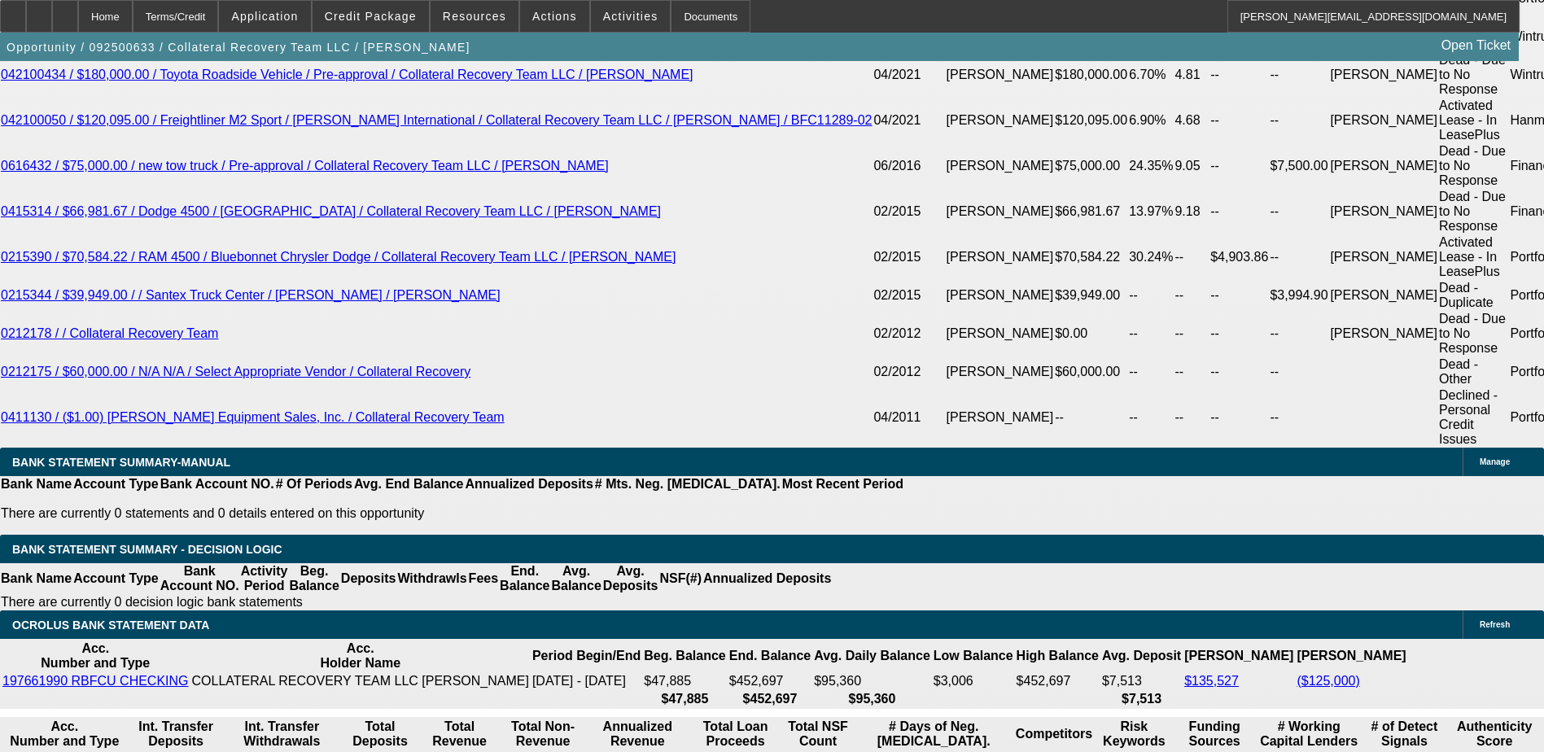
scroll to position [3011, 0]
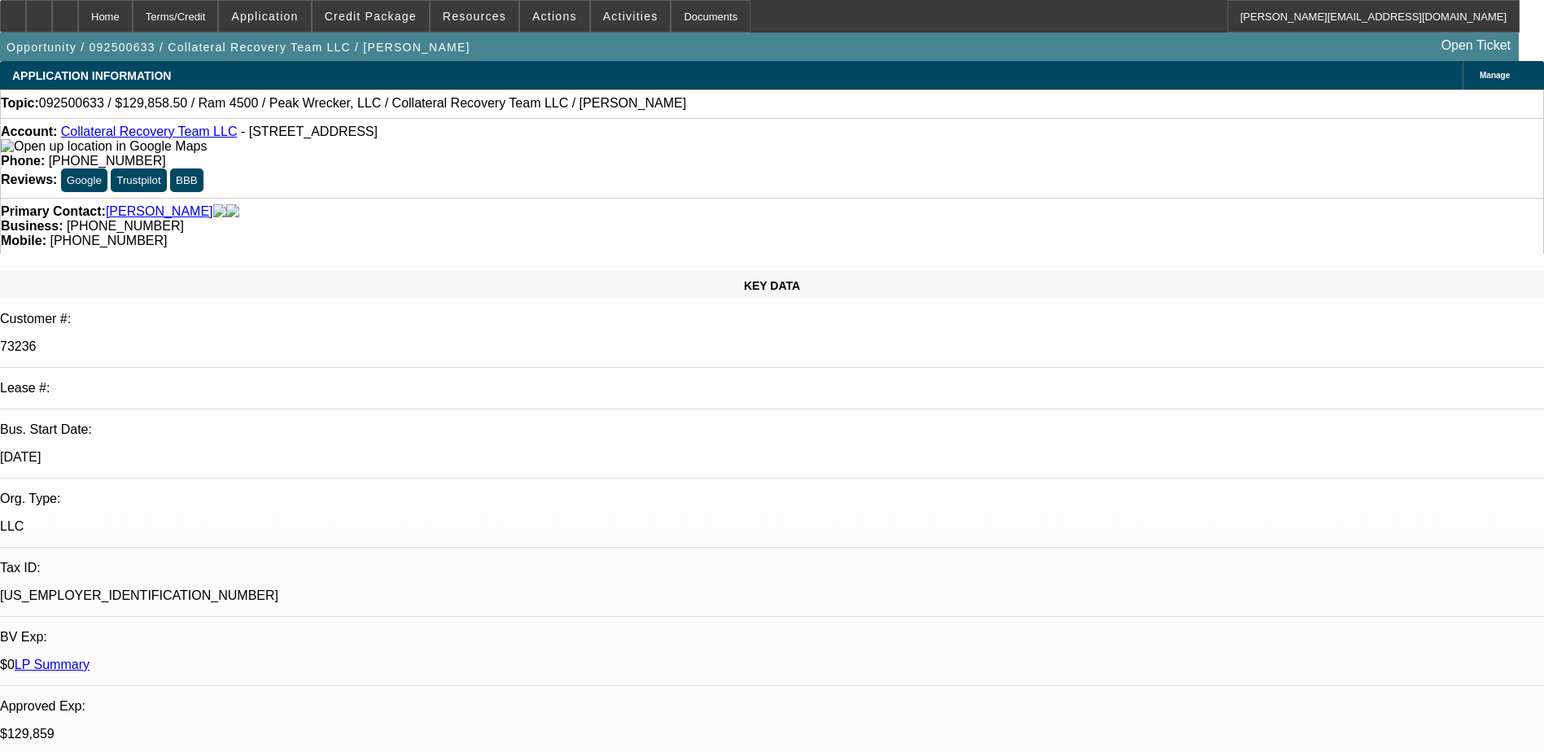
select select "0"
select select "0.15"
select select "0"
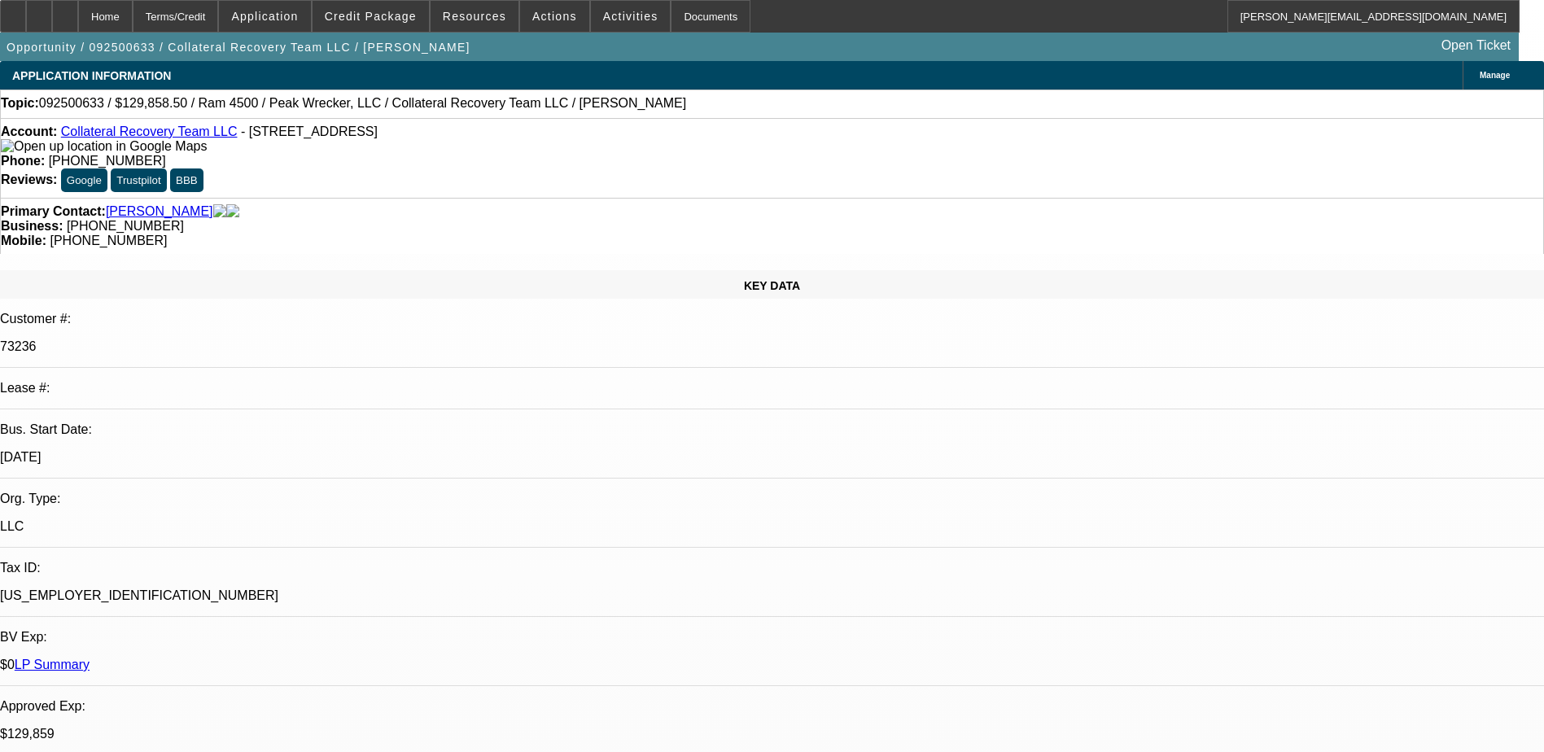
select select "0"
select select "0.15"
select select "0"
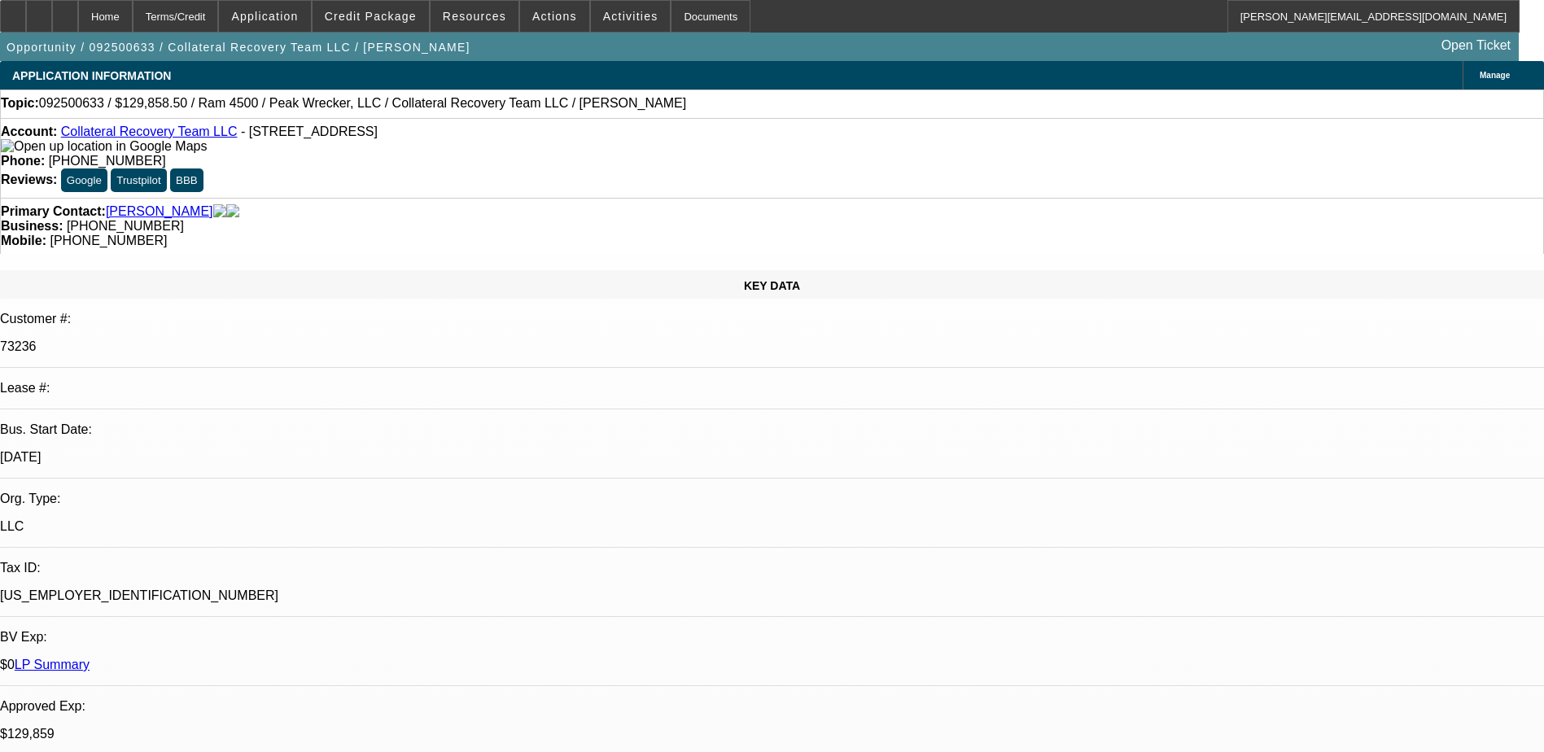
select select "2"
select select "0"
select select "1"
select select "3"
select select "6"
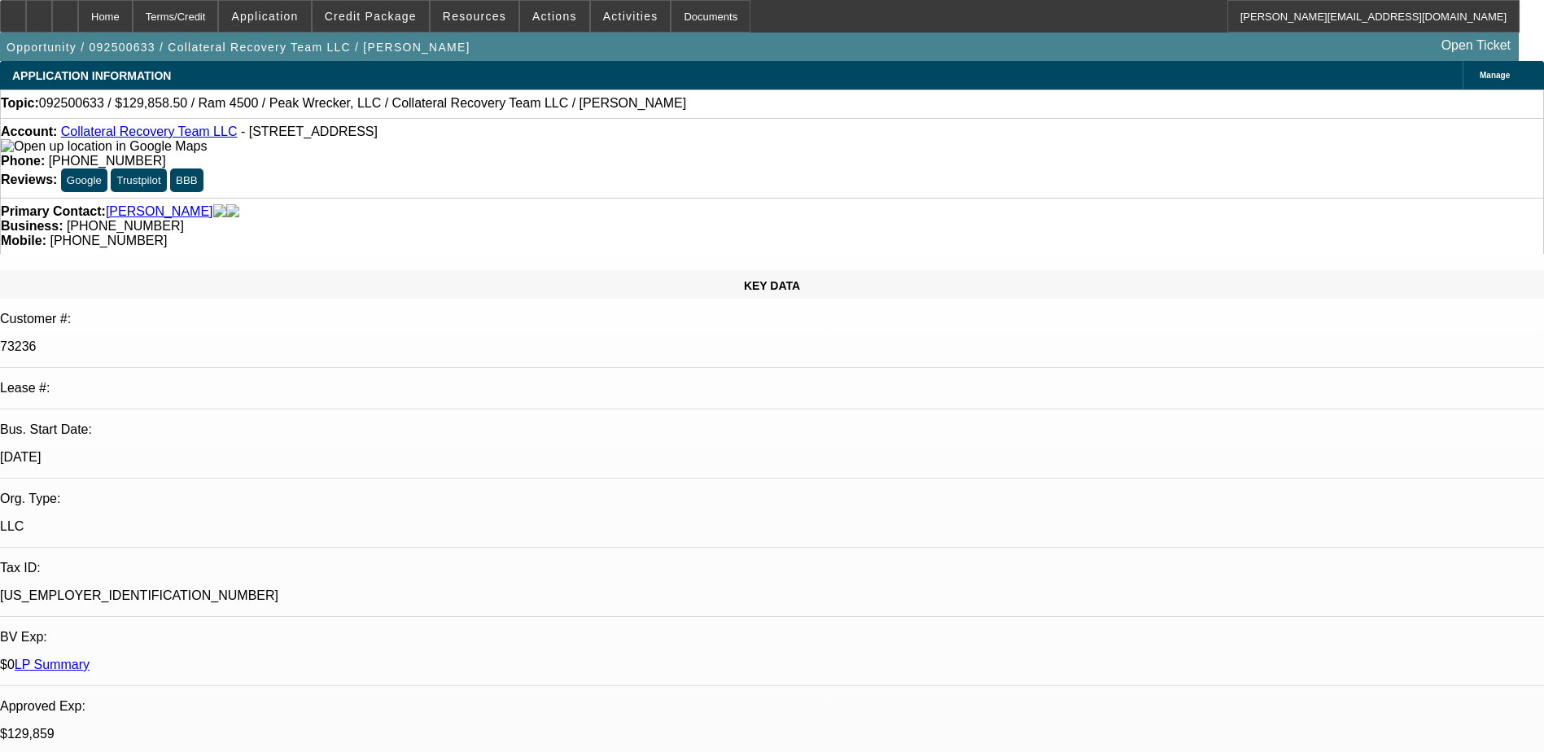
select select "1"
select select "3"
select select "6"
select select "1"
select select "3"
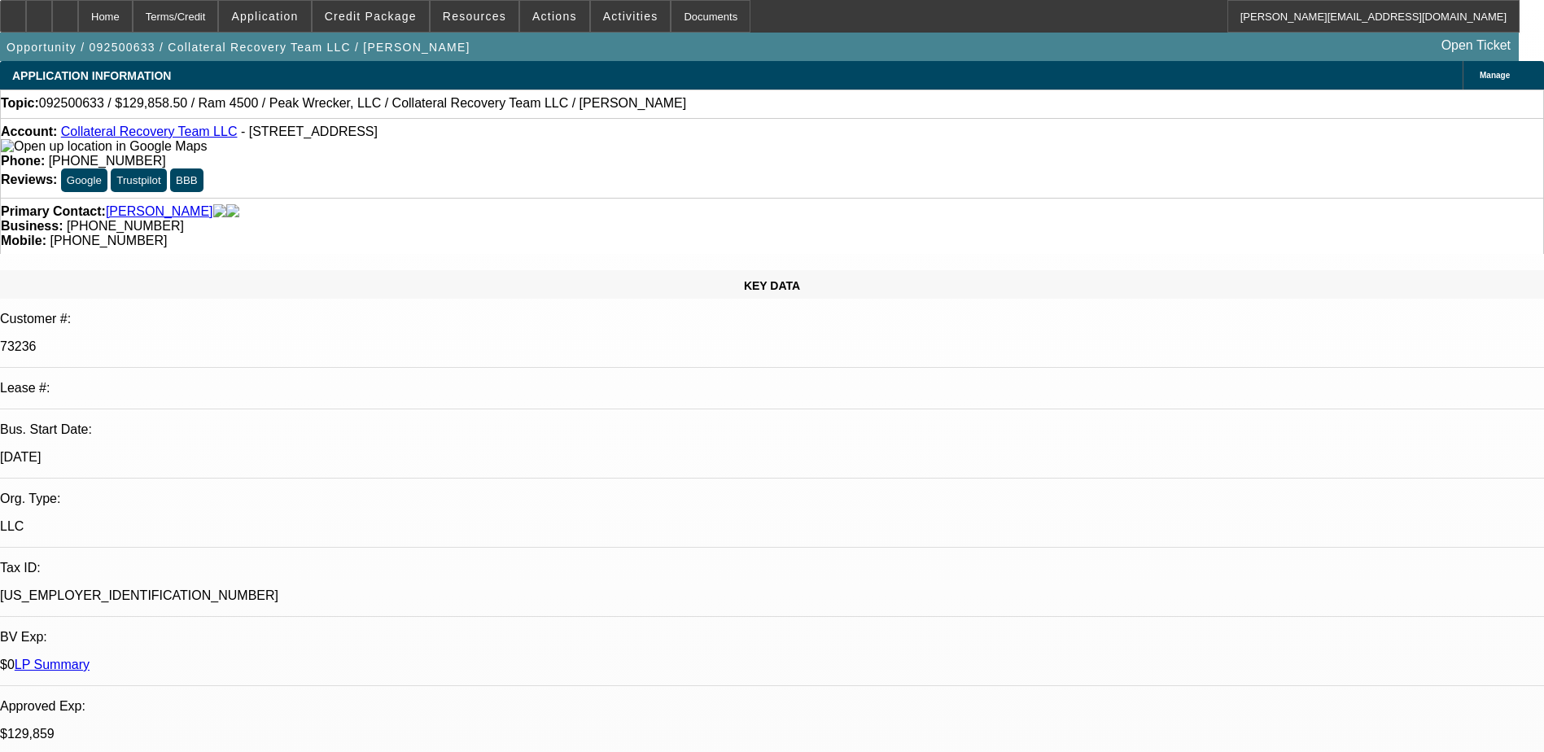
select select "6"
select select "1"
select select "2"
select select "6"
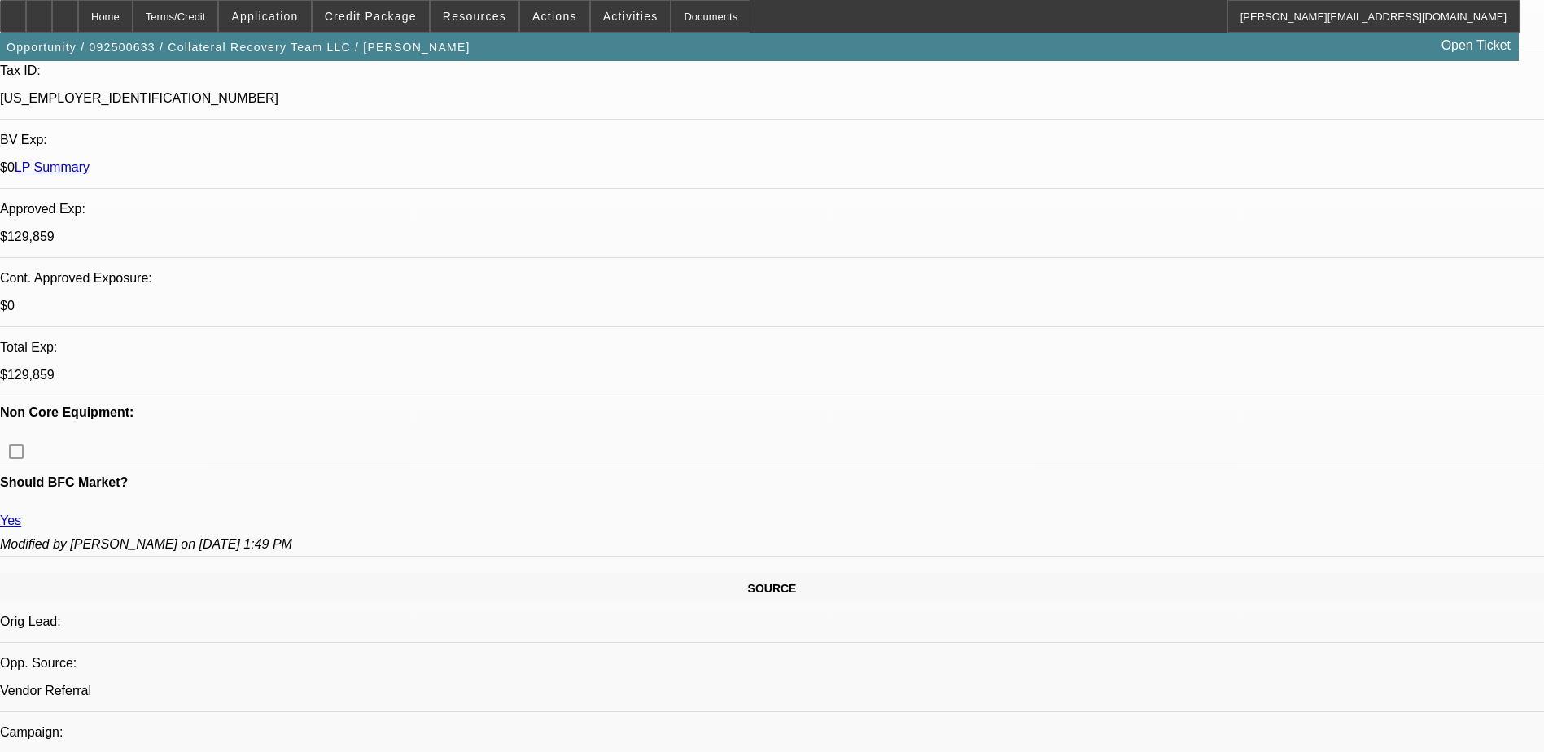
scroll to position [325, 0]
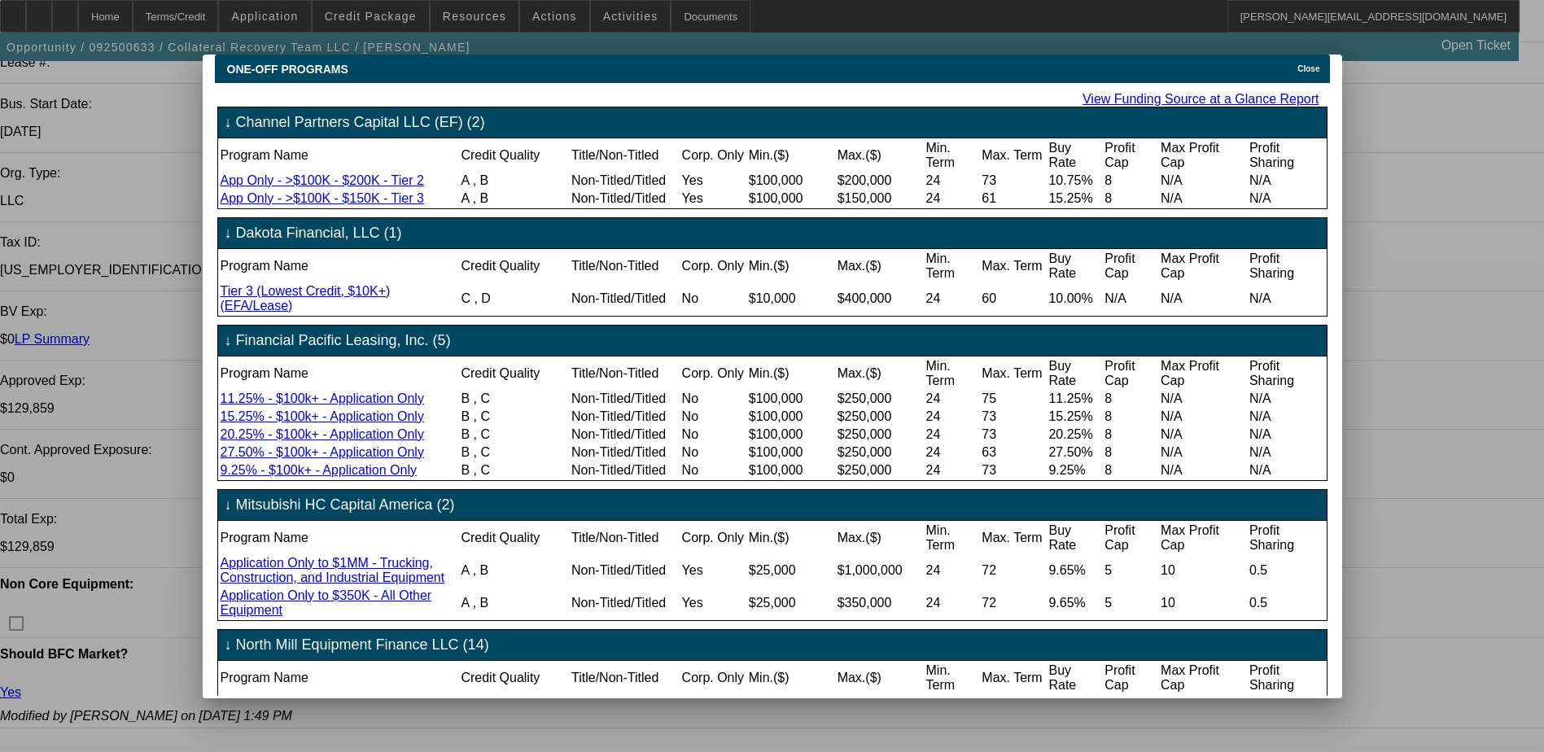
scroll to position [0, 0]
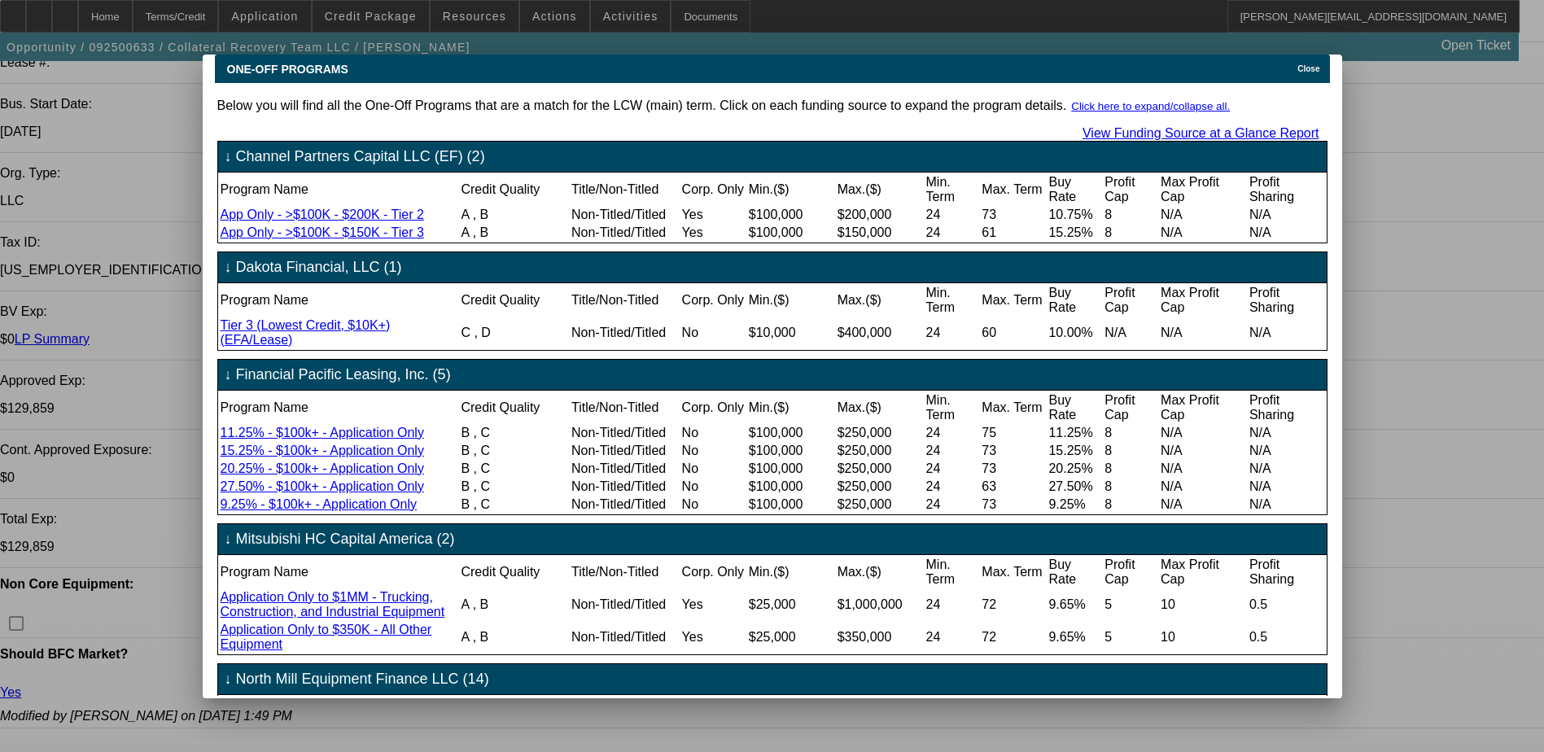
click at [1308, 64] on span "Close" at bounding box center [1308, 68] width 22 height 9
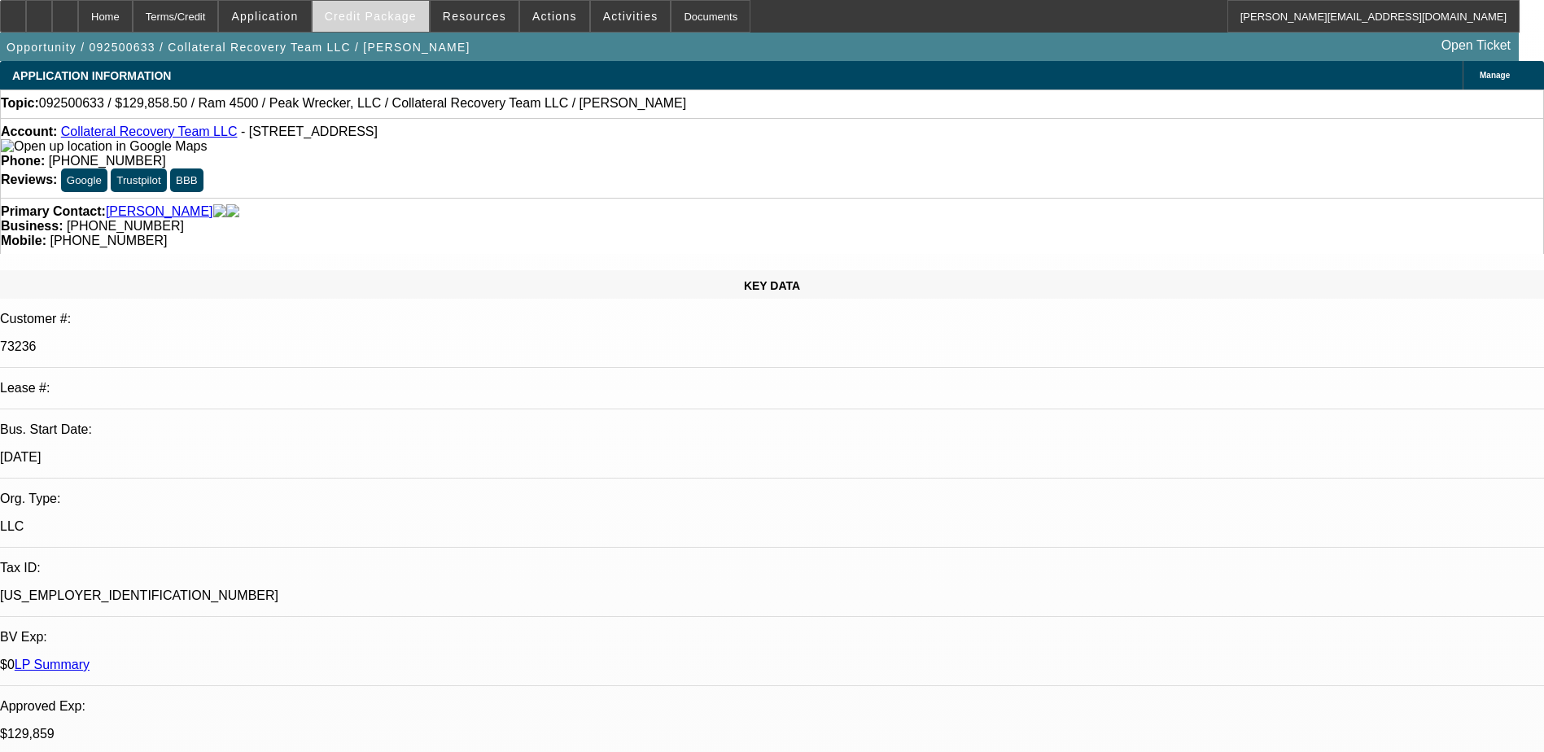
click at [388, 19] on span "Credit Package" at bounding box center [371, 16] width 92 height 13
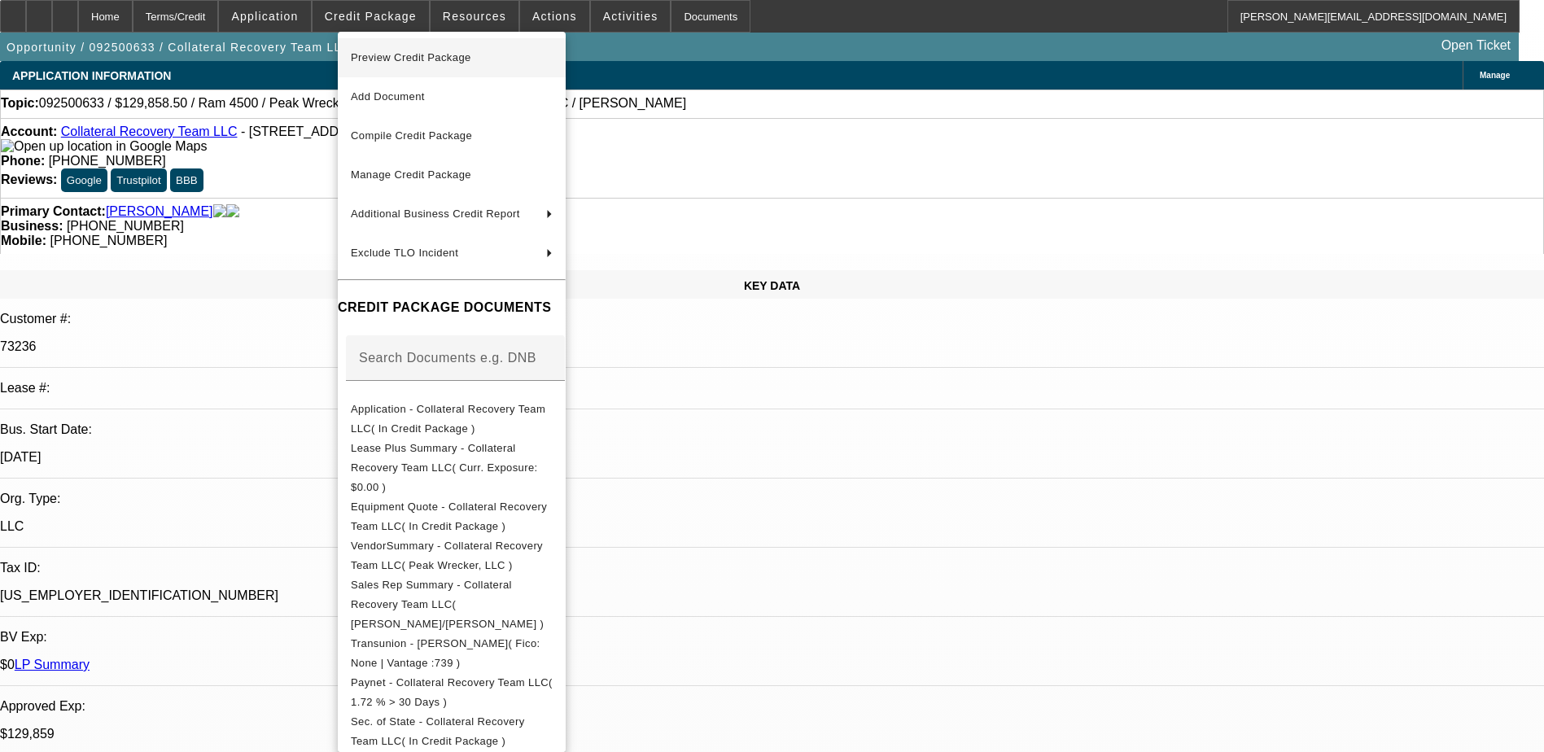
click at [416, 59] on span "Preview Credit Package" at bounding box center [411, 57] width 120 height 12
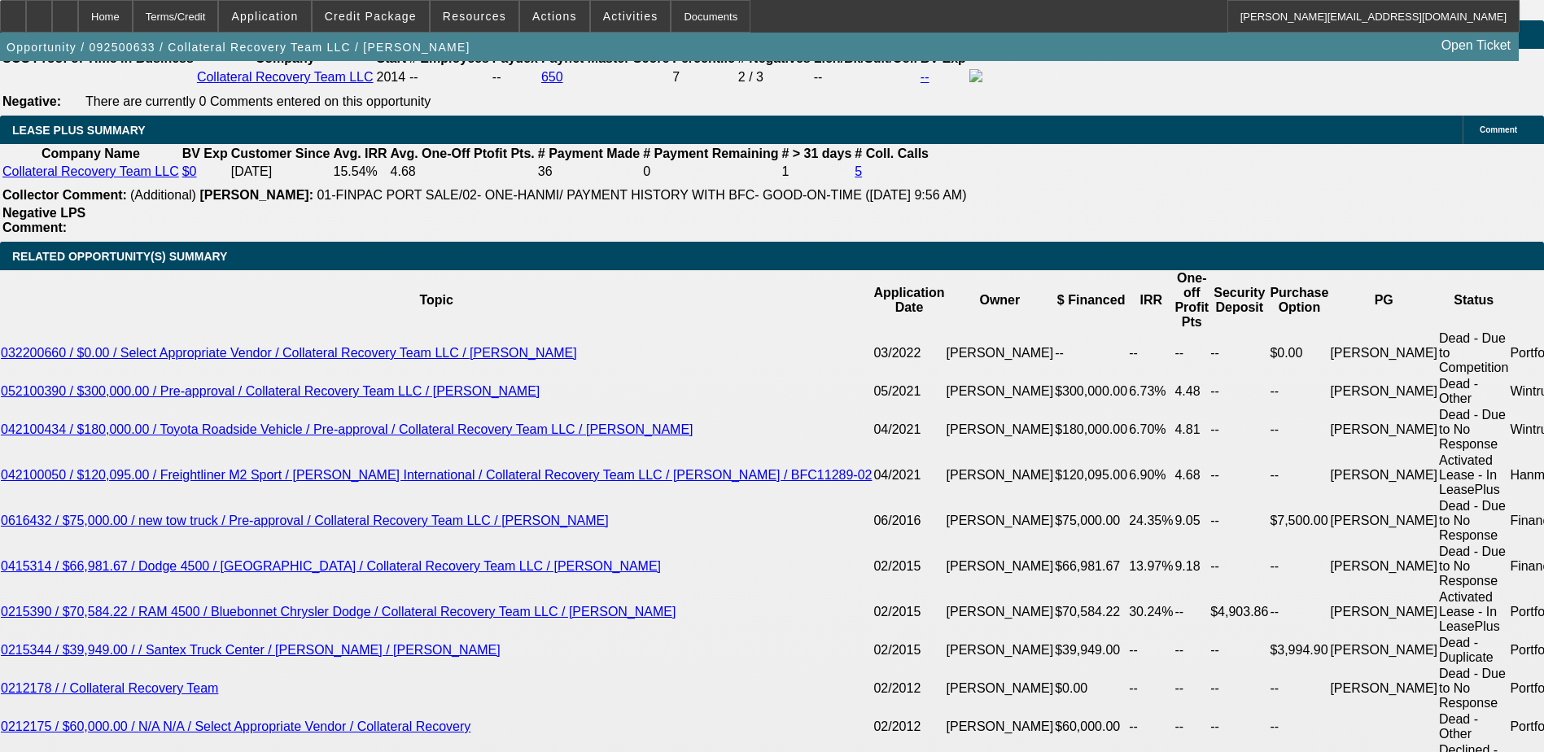
scroll to position [2685, 0]
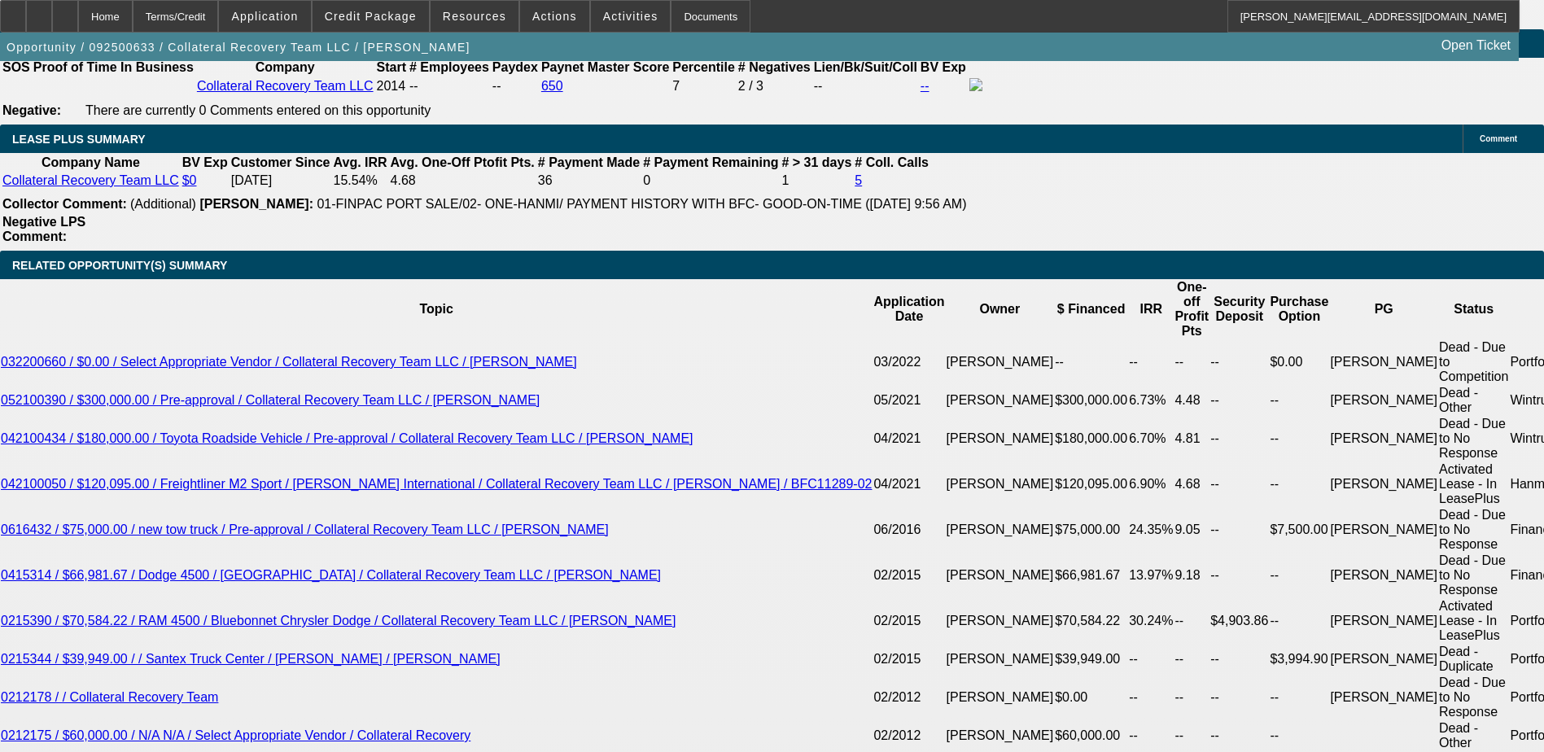
select select "0"
select select "2"
select select "0"
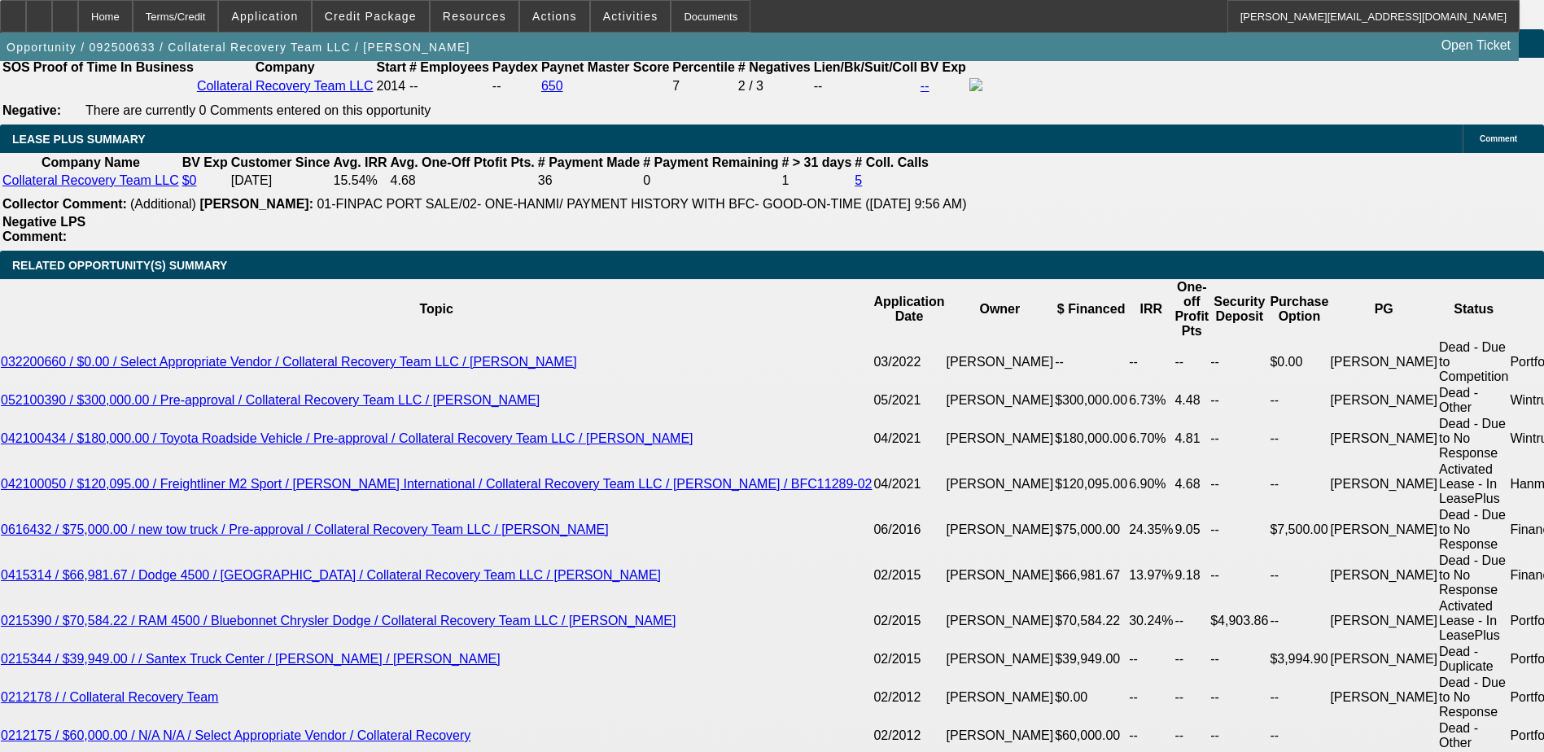
select select "6"
select select "0"
select select "3"
select select "0"
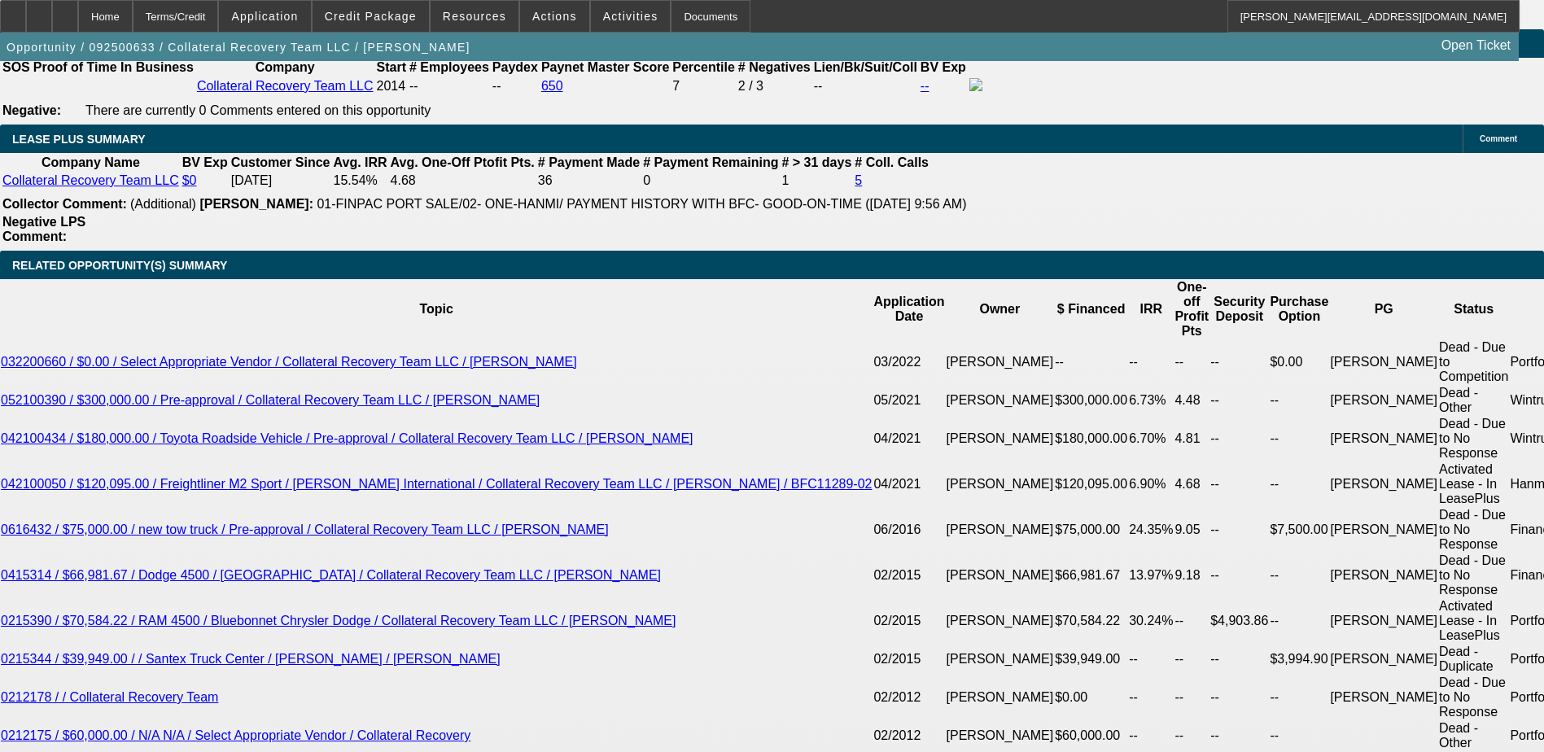
select select "6"
select select "0"
select select "2"
select select "0"
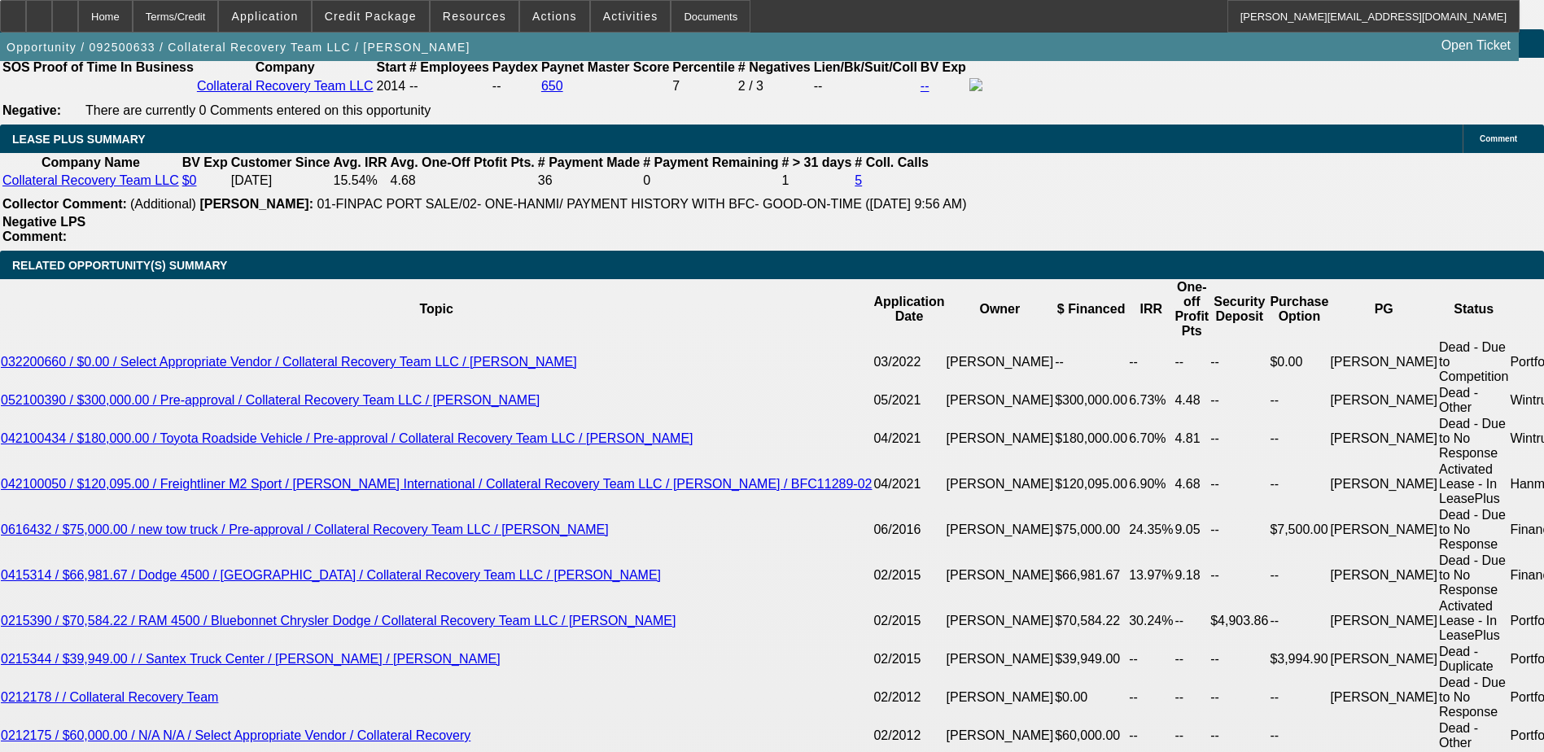
select select "6"
select select "0"
select select "3"
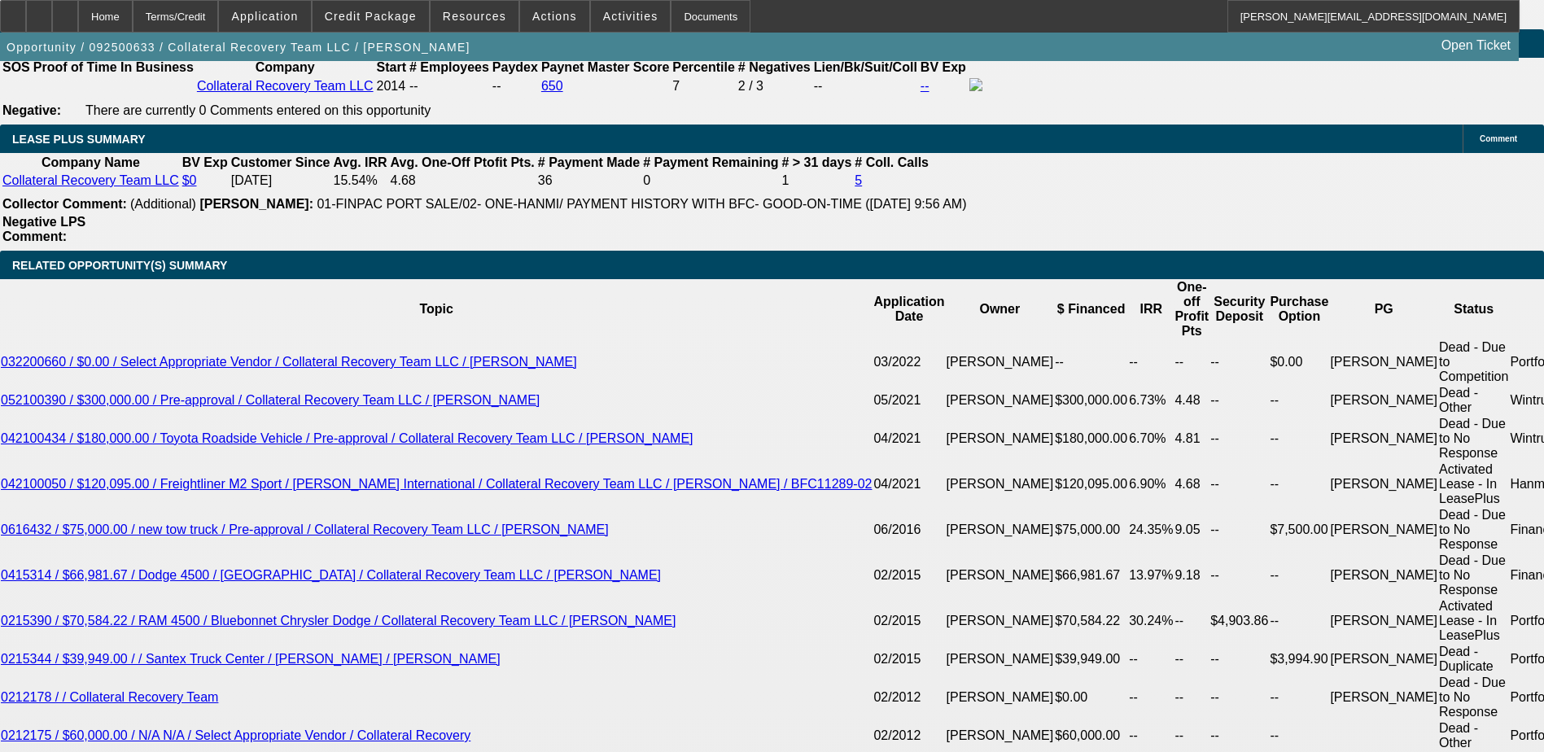
select select "0"
select select "6"
select select "0.15"
select select "0"
select select "3"
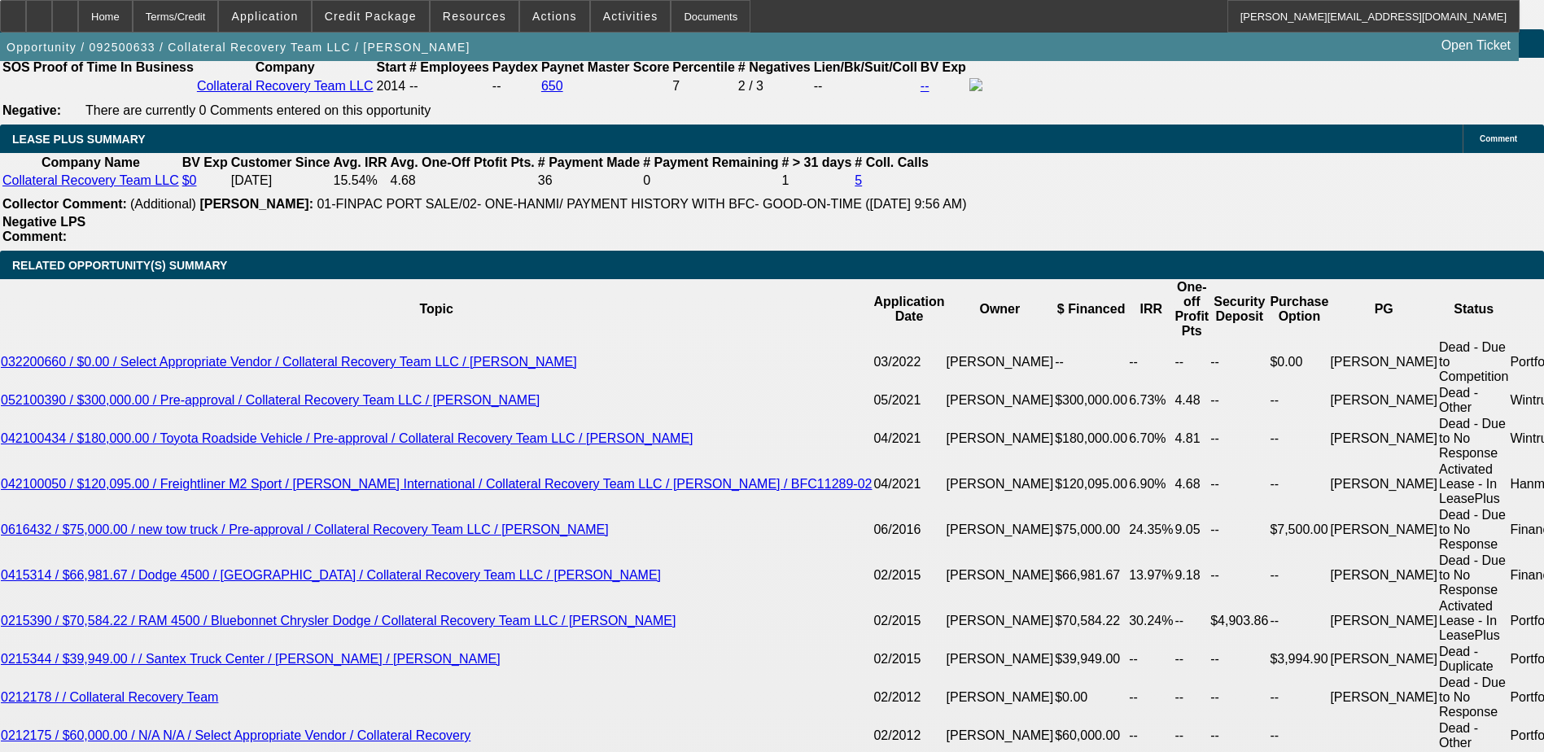
select select "0"
select select "6"
select select "0.15"
select select "0"
select select "3"
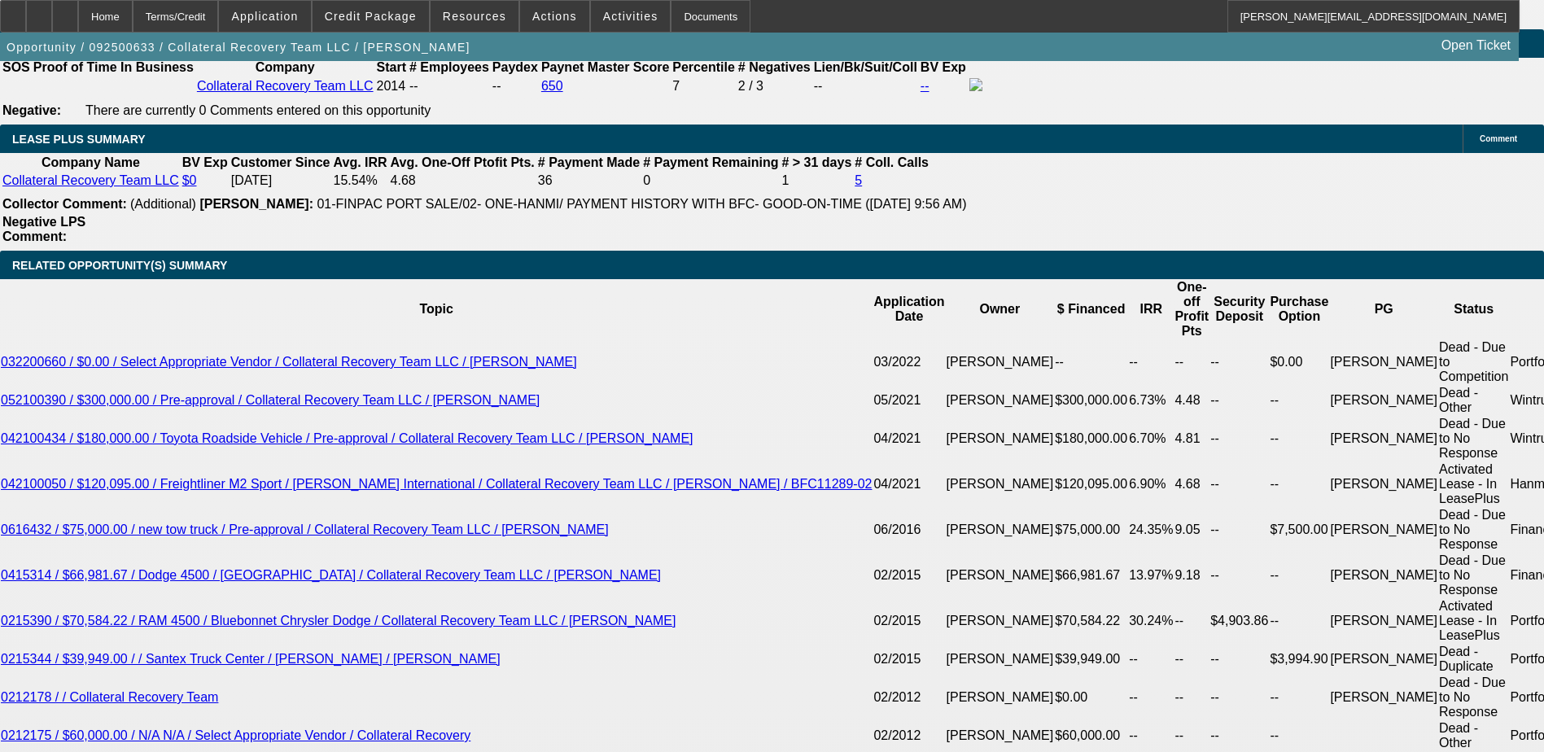
select select "0"
select select "6"
select select "0"
select select "2"
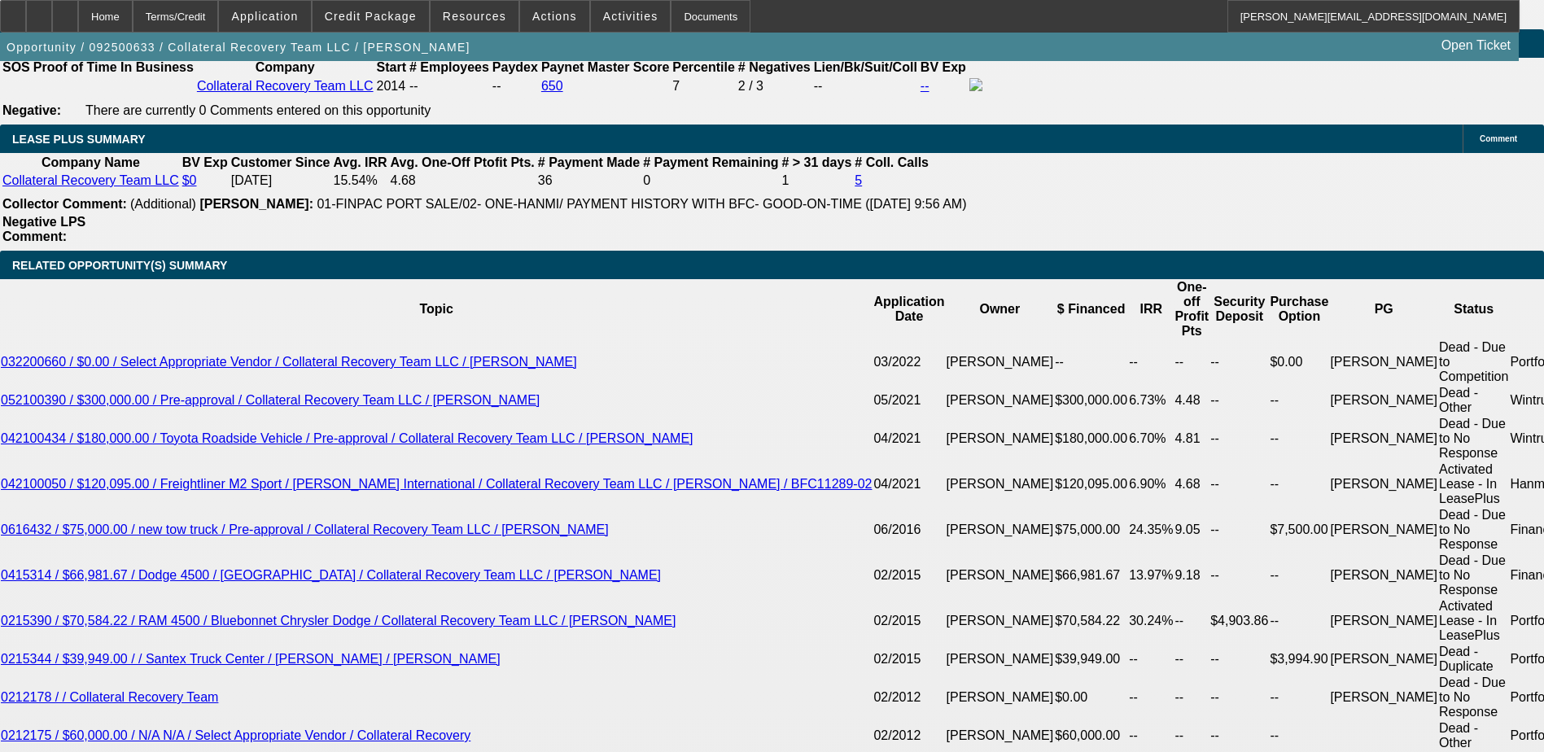
select select "0"
select select "6"
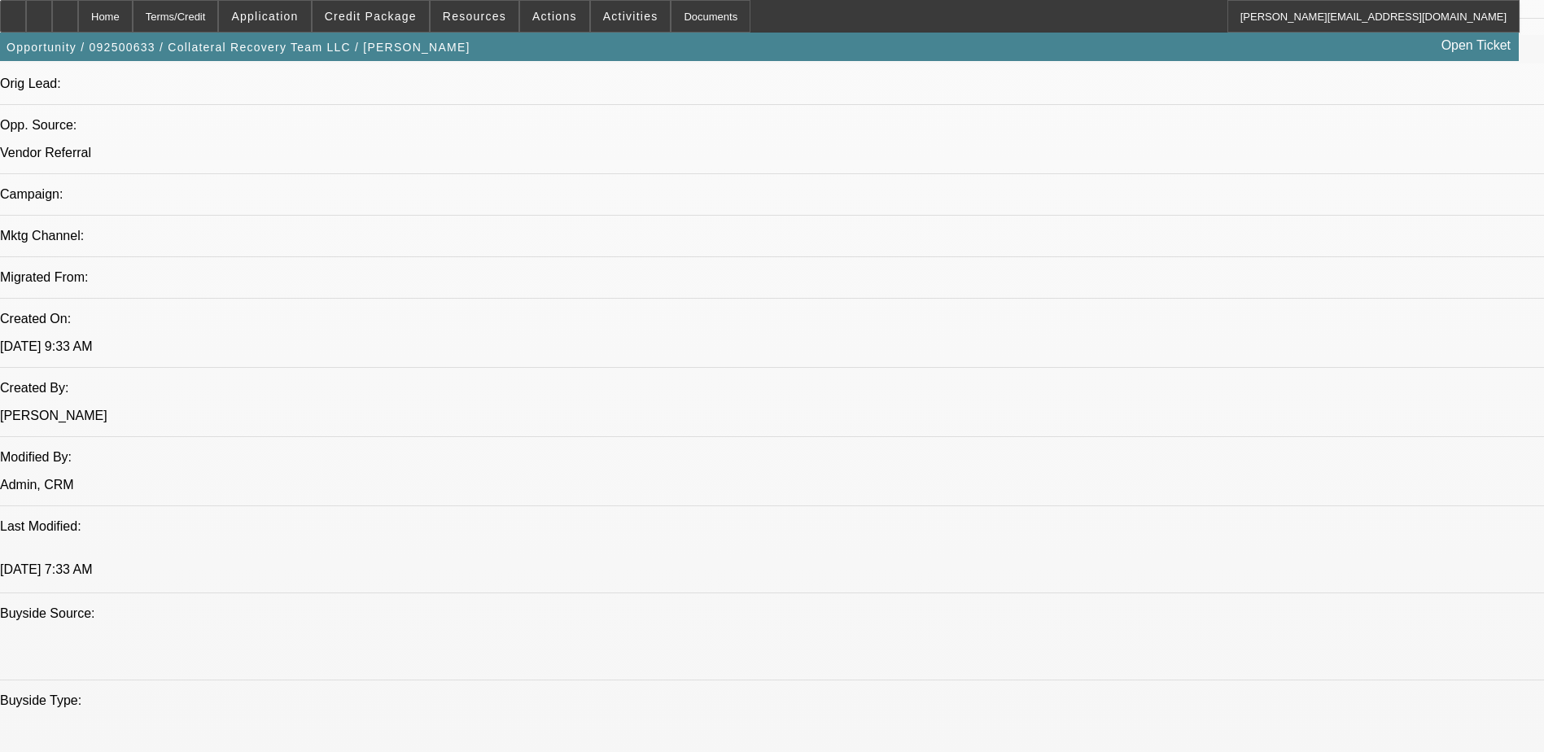
scroll to position [1027, 0]
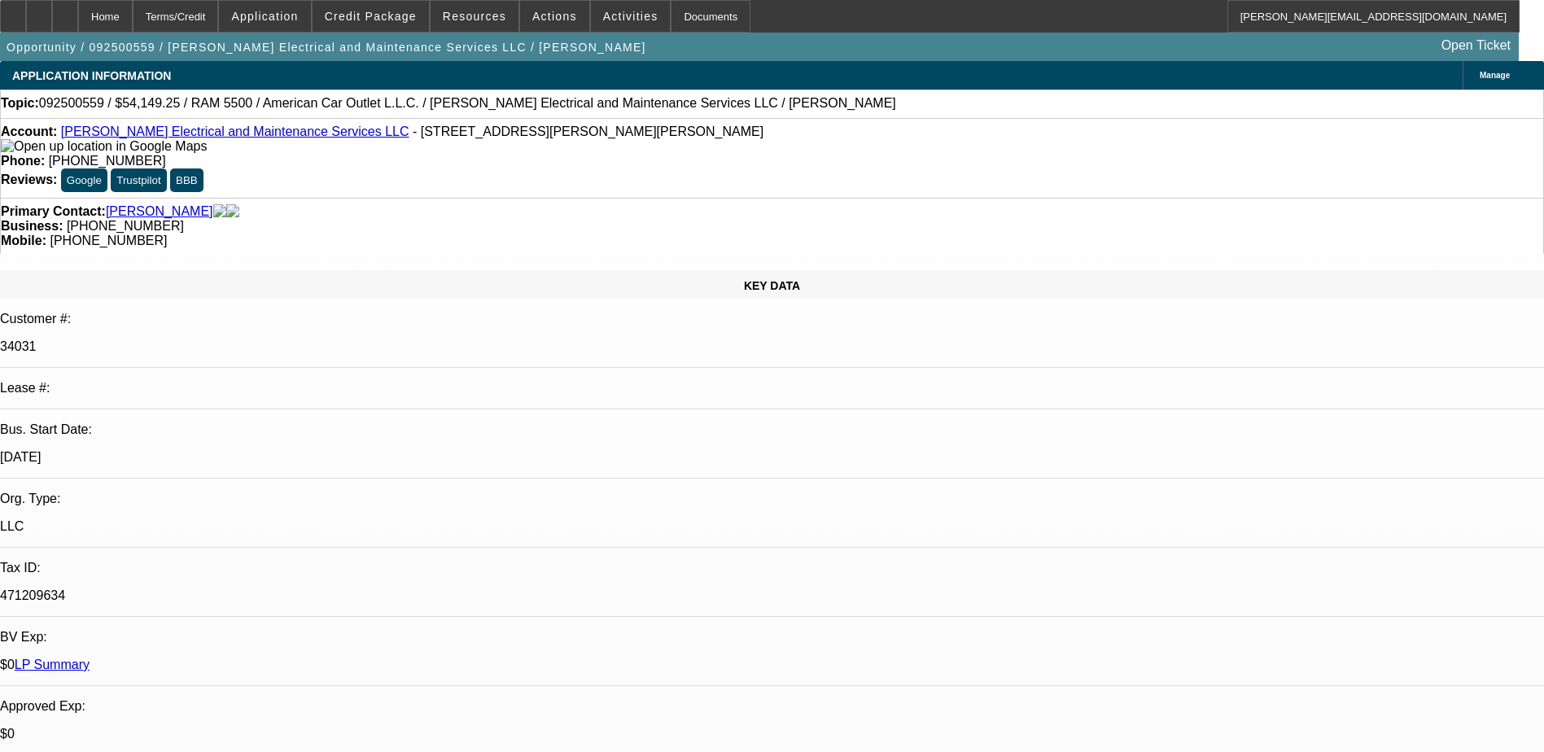
select select "0"
select select "2"
select select "0"
select select "0.1"
select select "2"
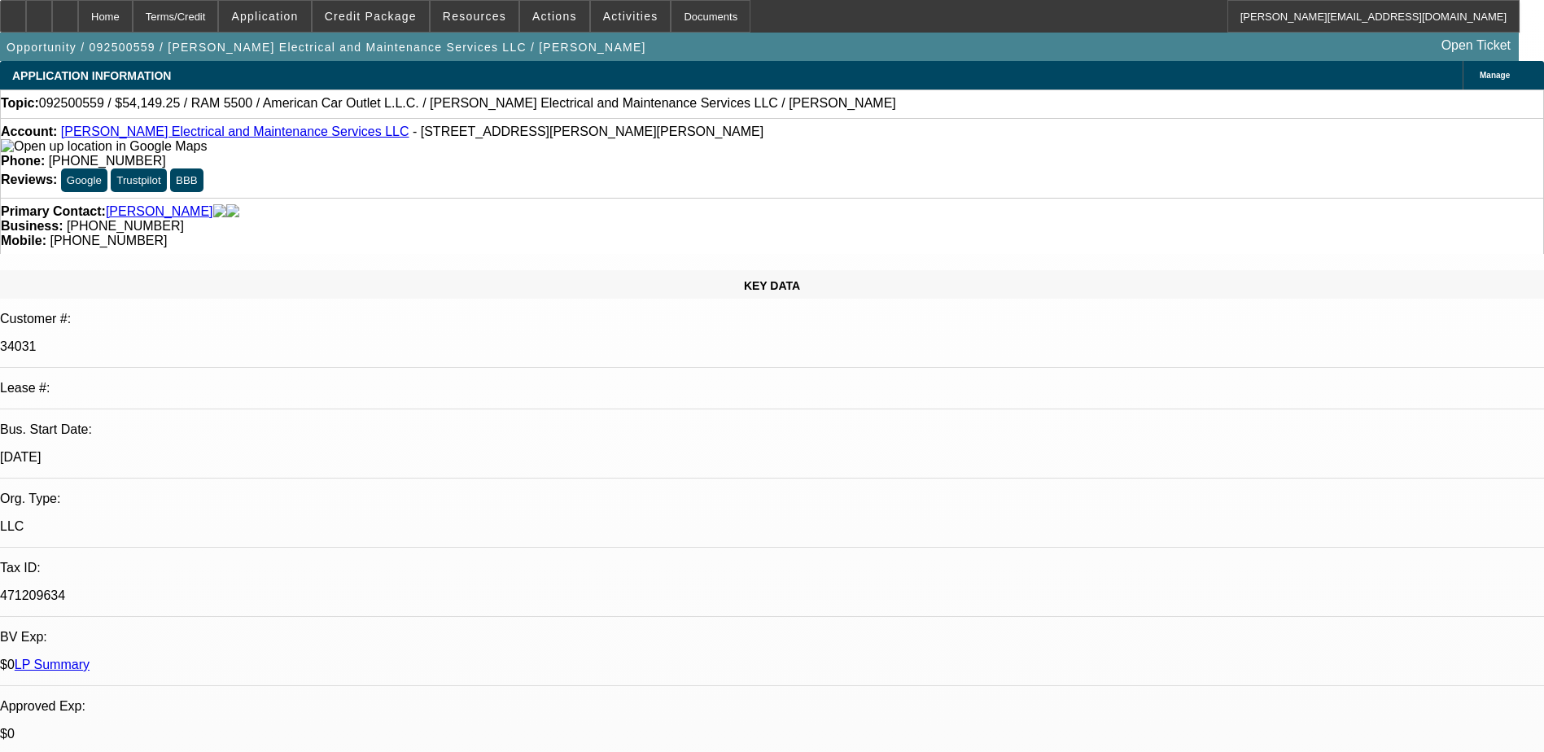
select select "0"
select select "0.1"
select select "2"
select select "0"
select select "0.1"
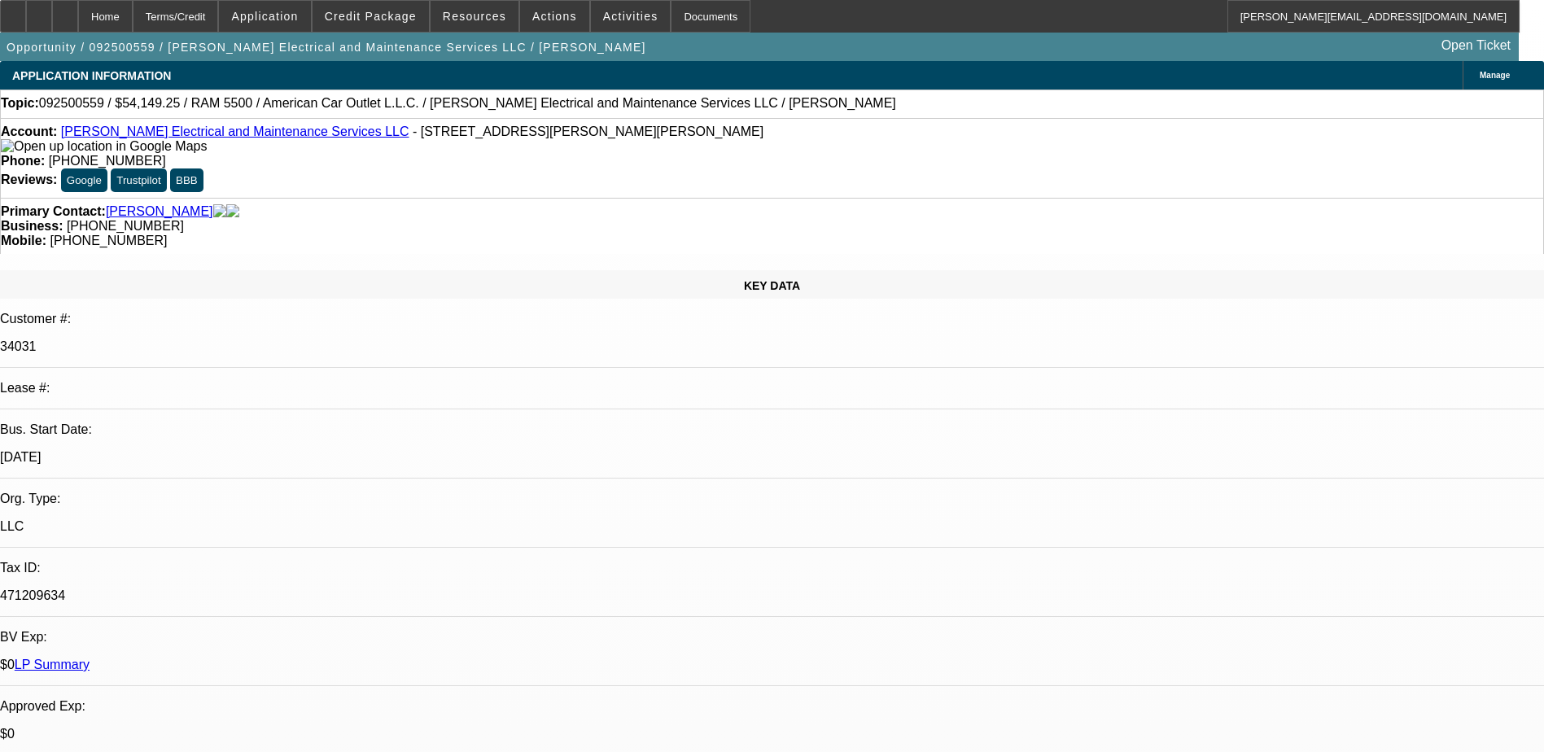
select select "2"
select select "0"
select select "1"
select select "2"
select select "6"
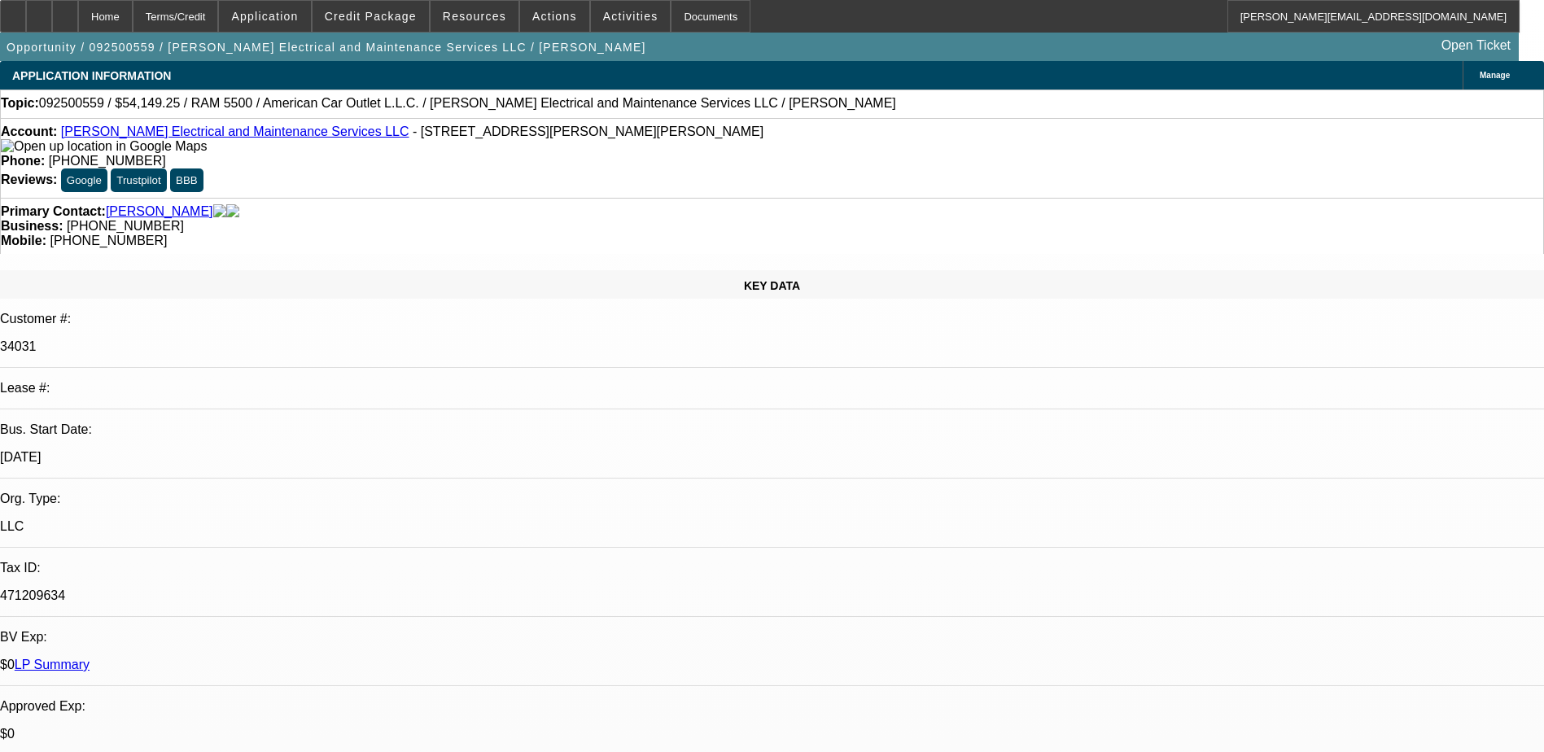
select select "1"
select select "2"
select select "6"
select select "1"
select select "2"
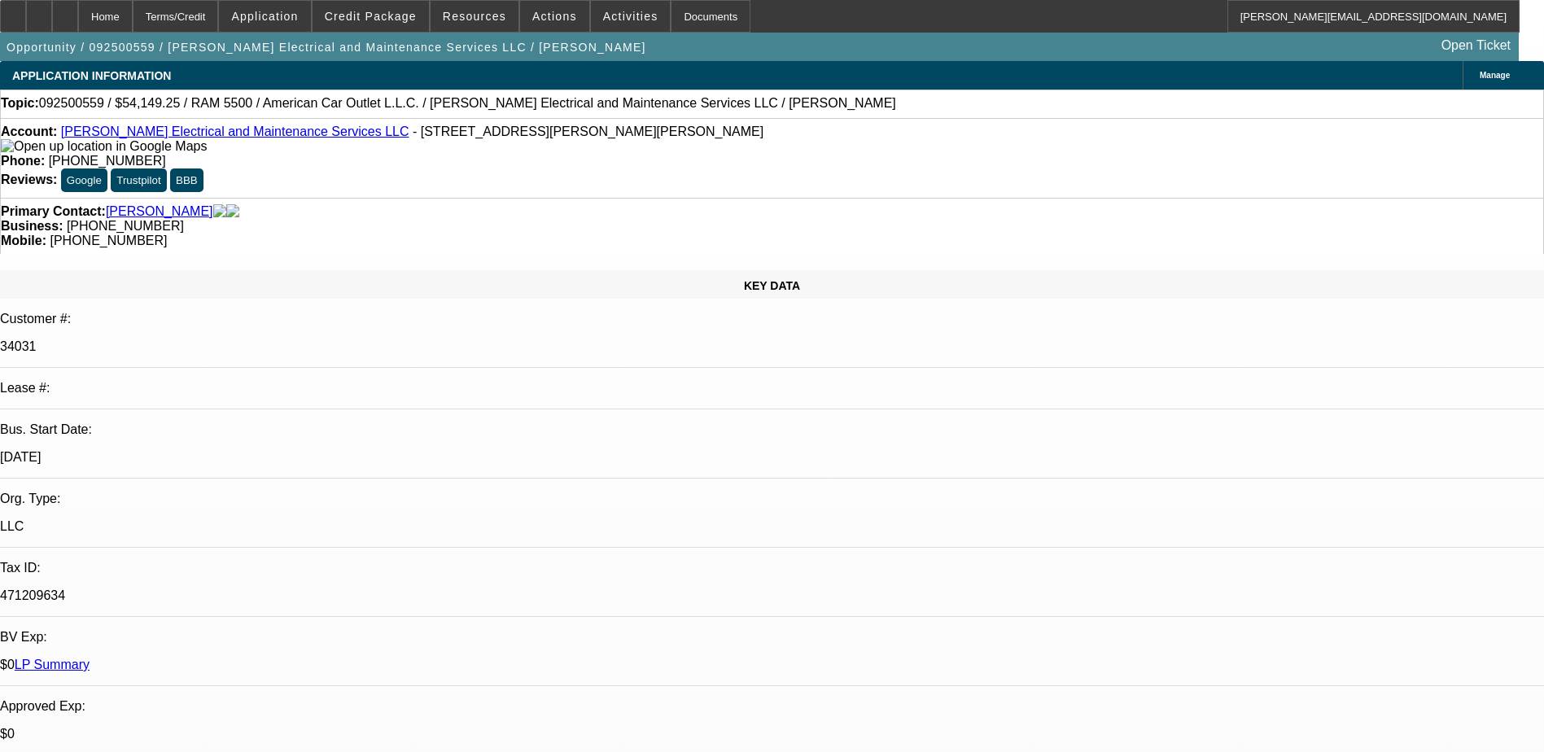
select select "6"
select select "1"
select select "2"
select select "6"
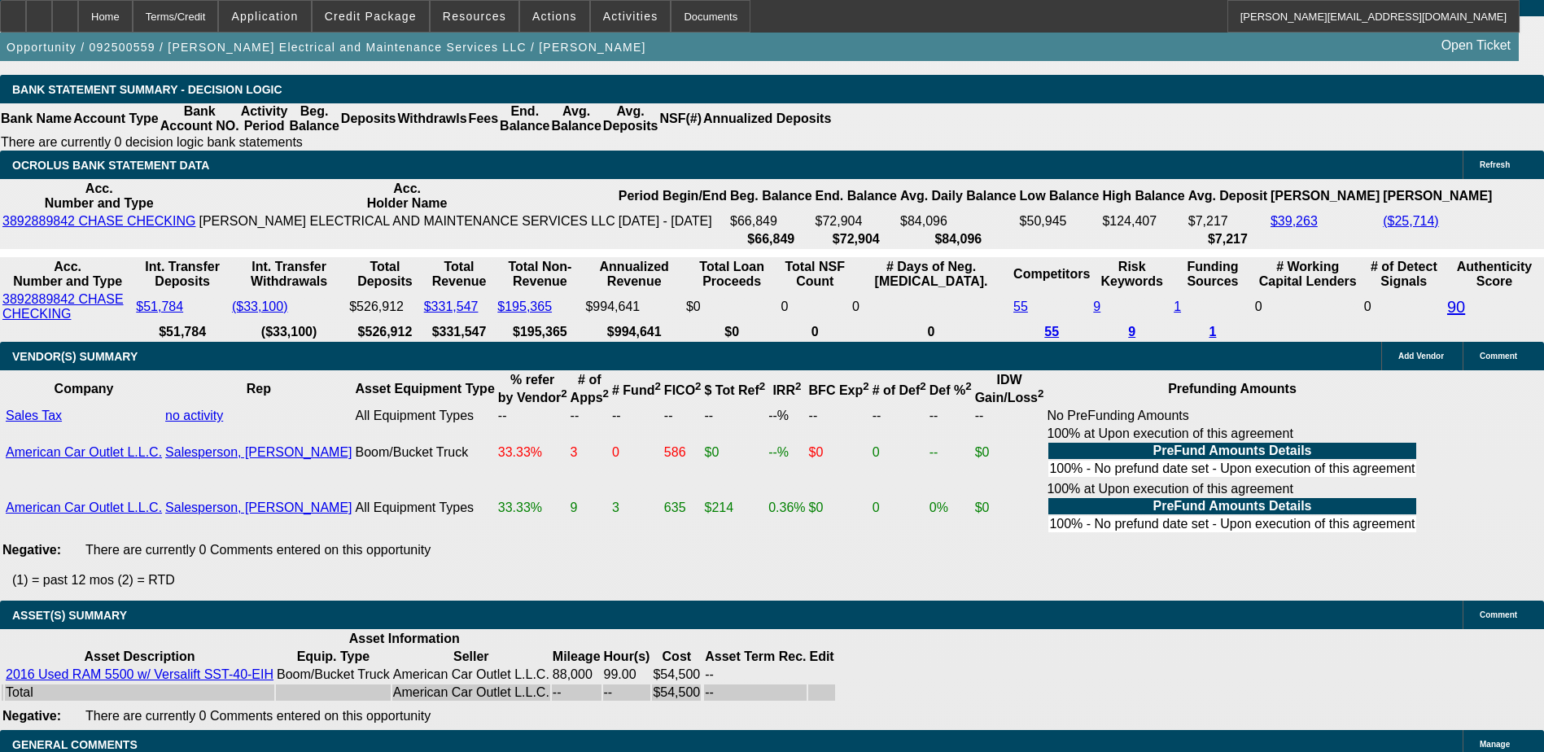
scroll to position [3397, 0]
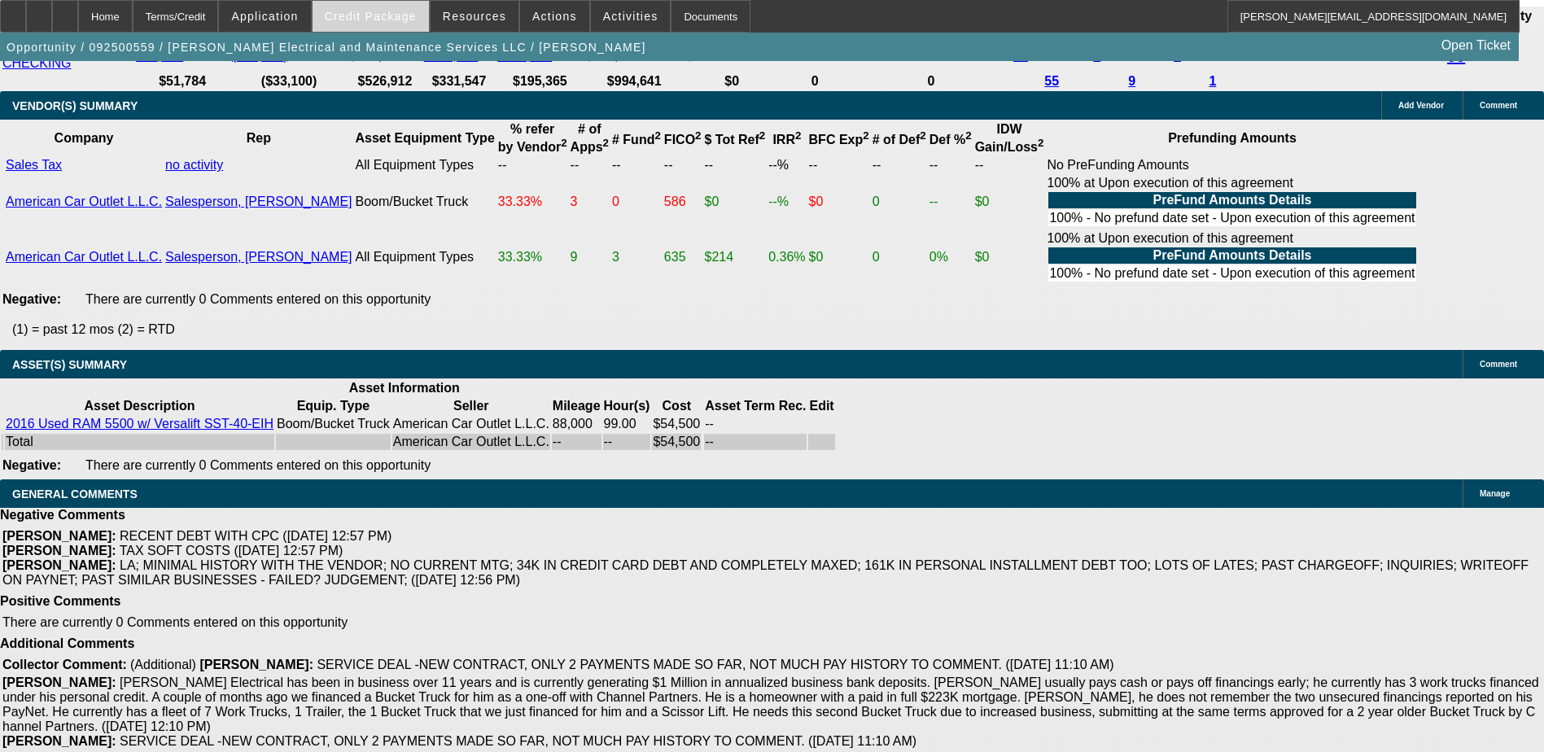
click at [363, 17] on span "Credit Package" at bounding box center [371, 16] width 92 height 13
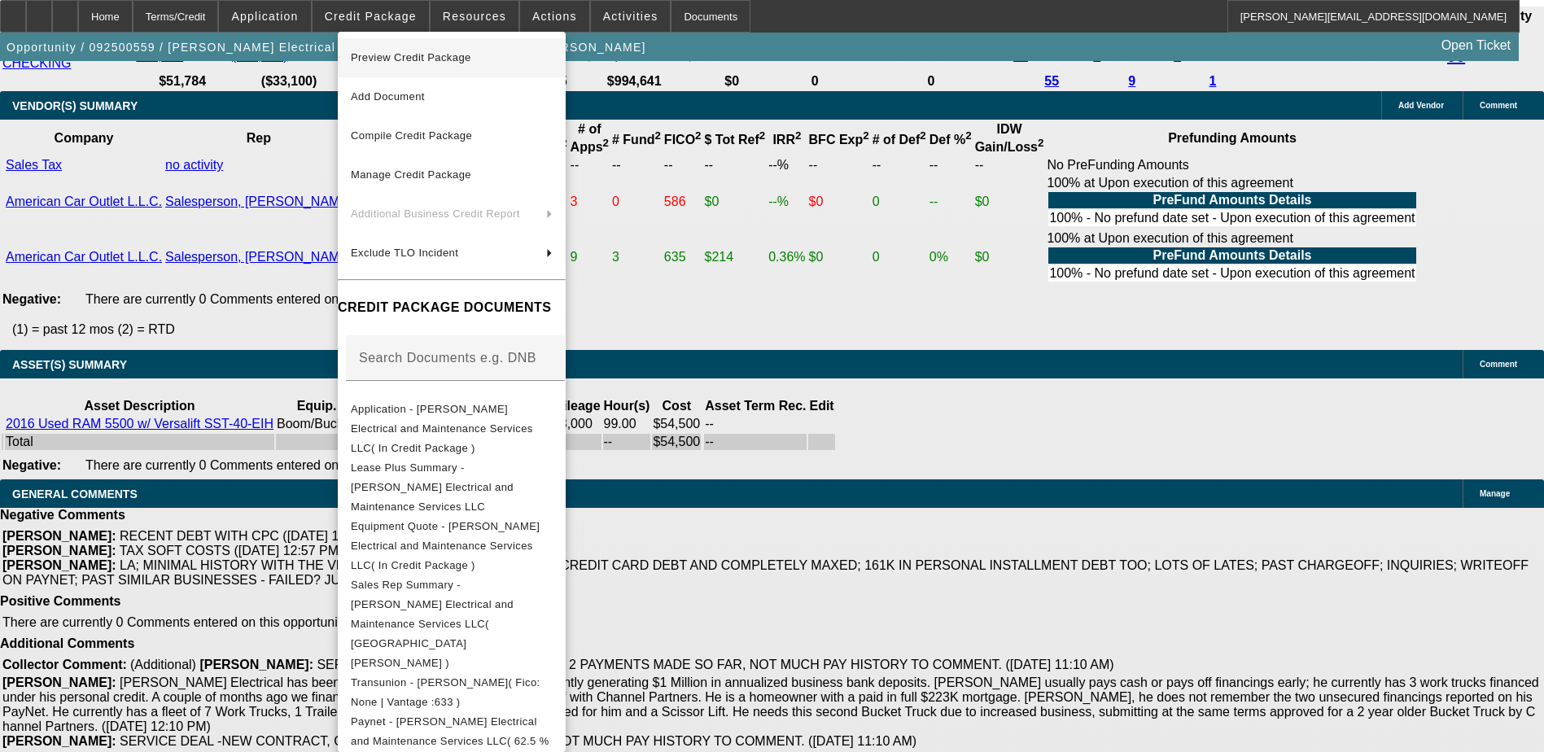
click at [416, 62] on span "Preview Credit Package" at bounding box center [411, 57] width 120 height 12
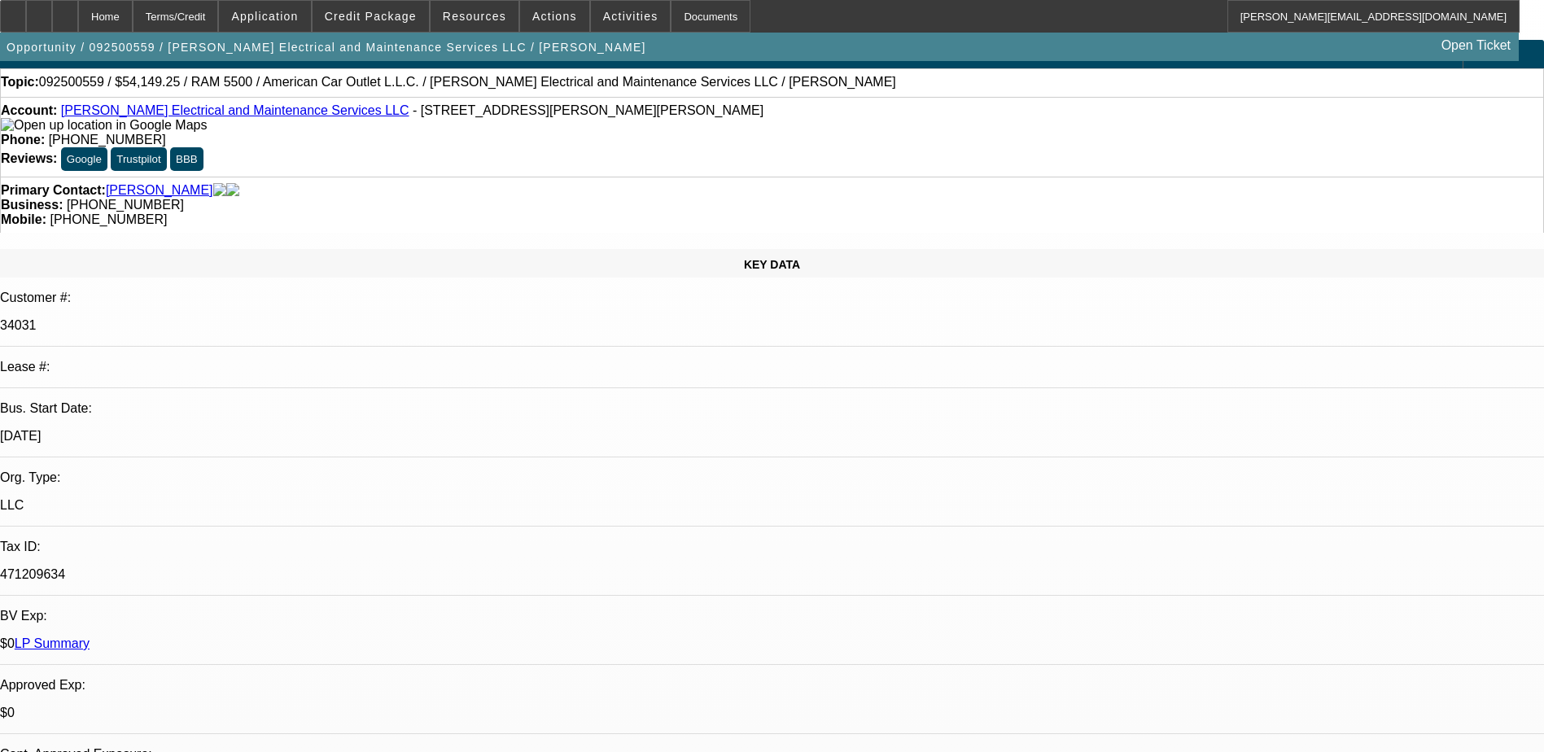
scroll to position [0, 0]
